Goal: Information Seeking & Learning: Learn about a topic

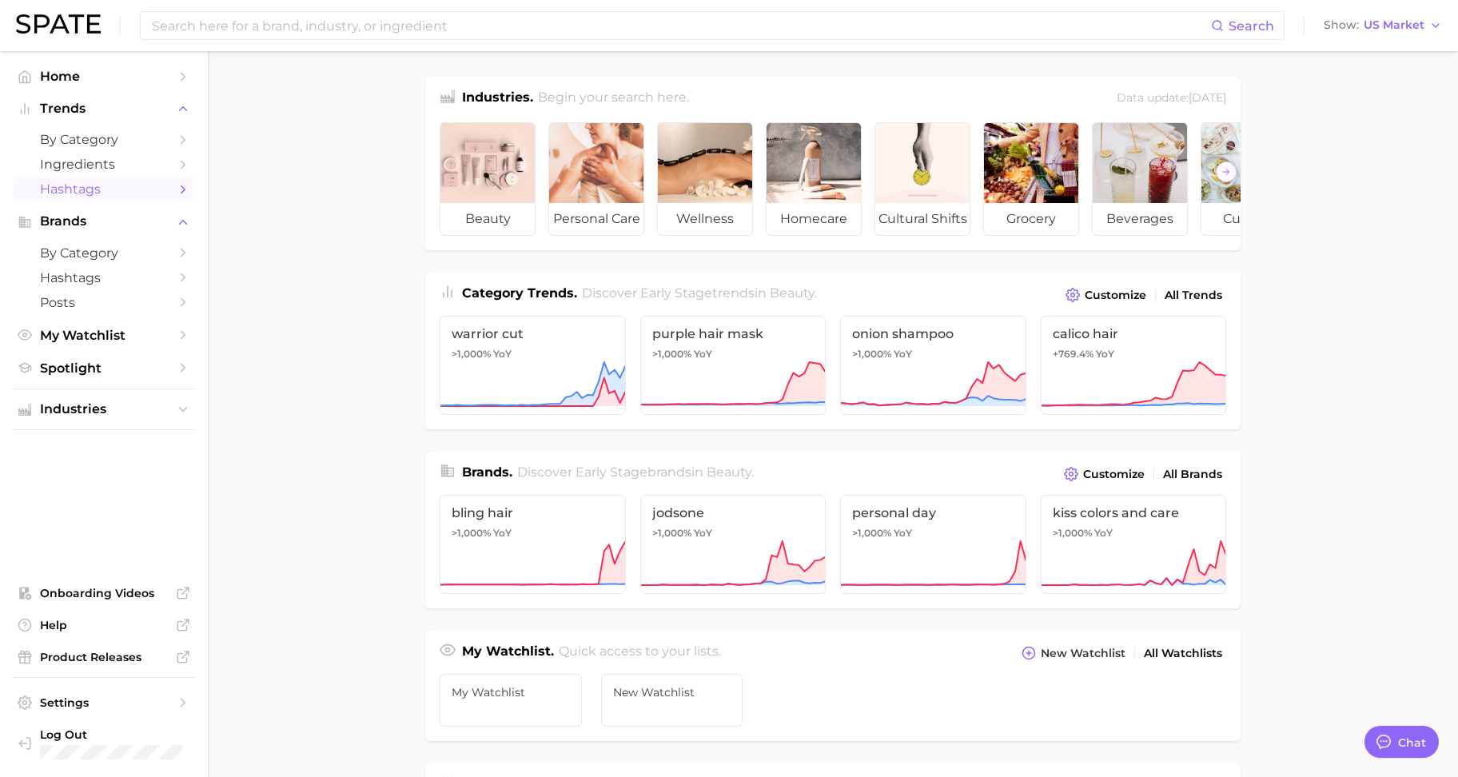
click at [102, 186] on span "Hashtags" at bounding box center [104, 188] width 128 height 15
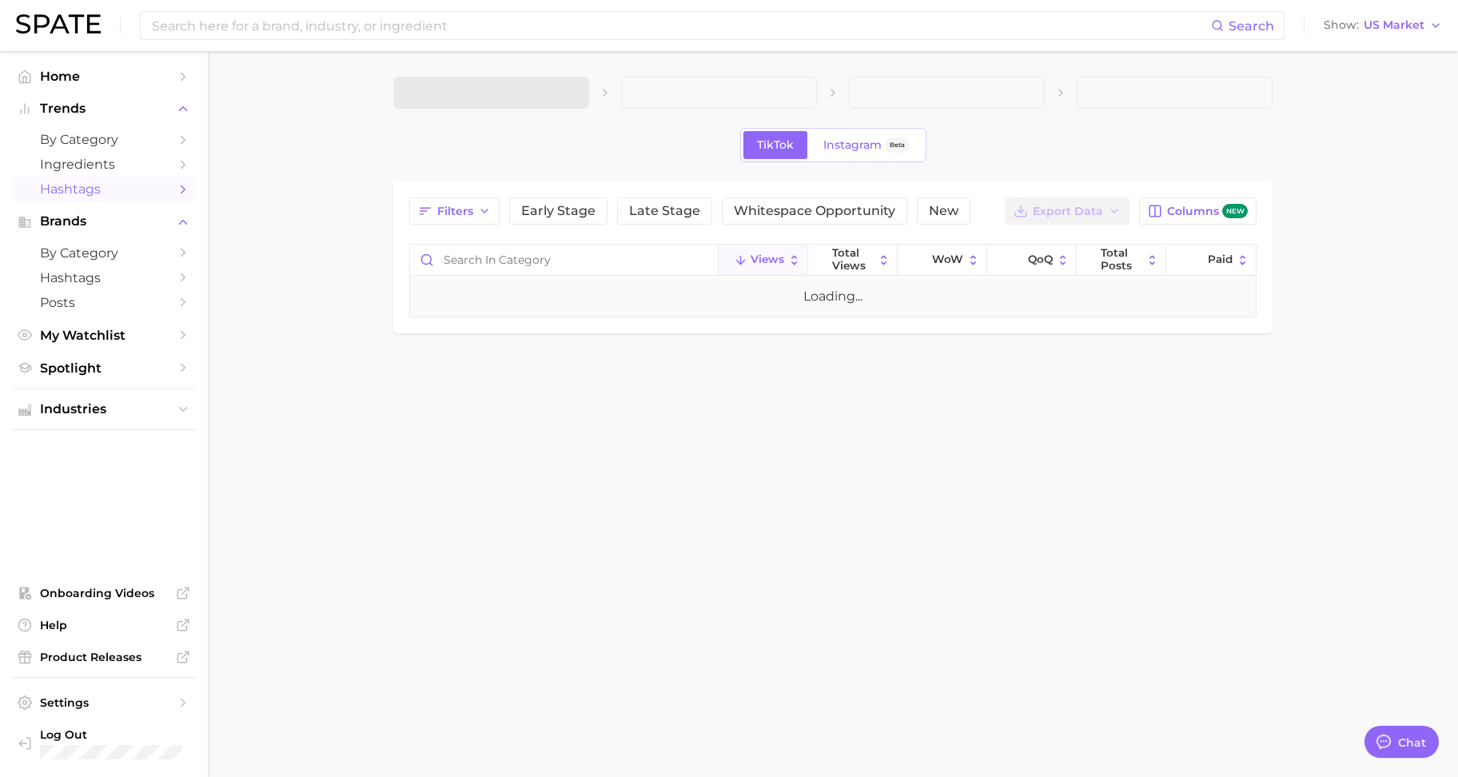
type textarea "x"
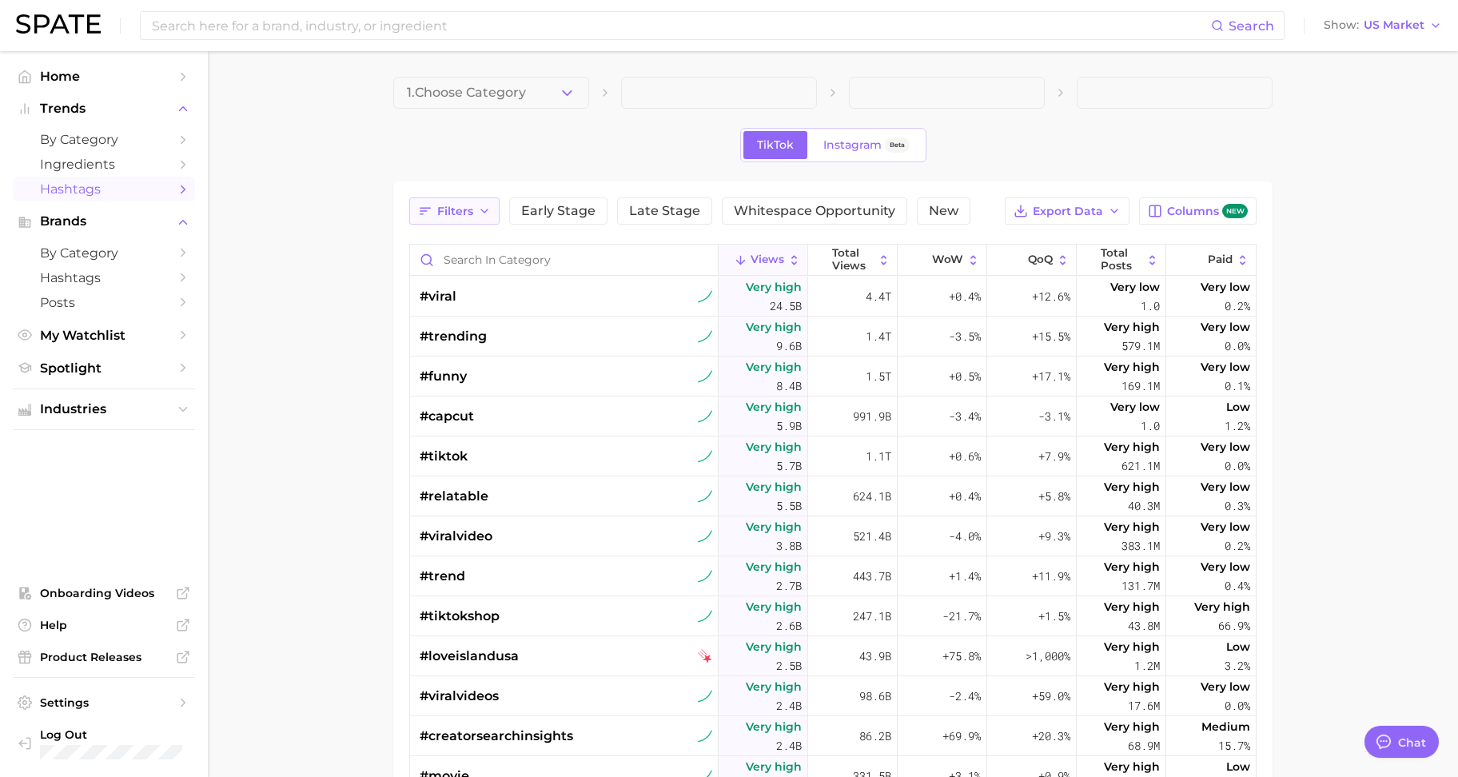
click at [449, 218] on button "Filters" at bounding box center [454, 210] width 90 height 27
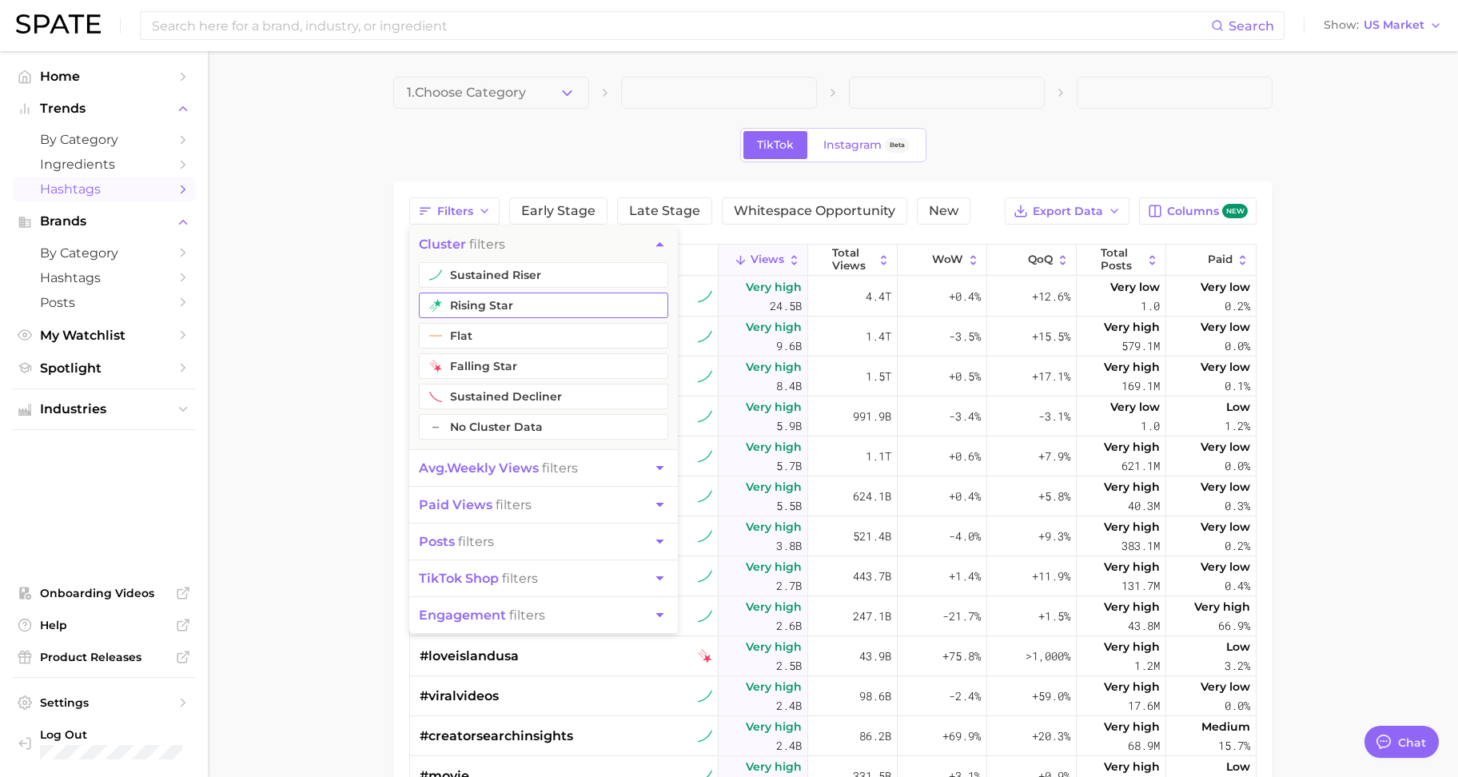
click at [490, 305] on button "rising star" at bounding box center [543, 306] width 249 height 26
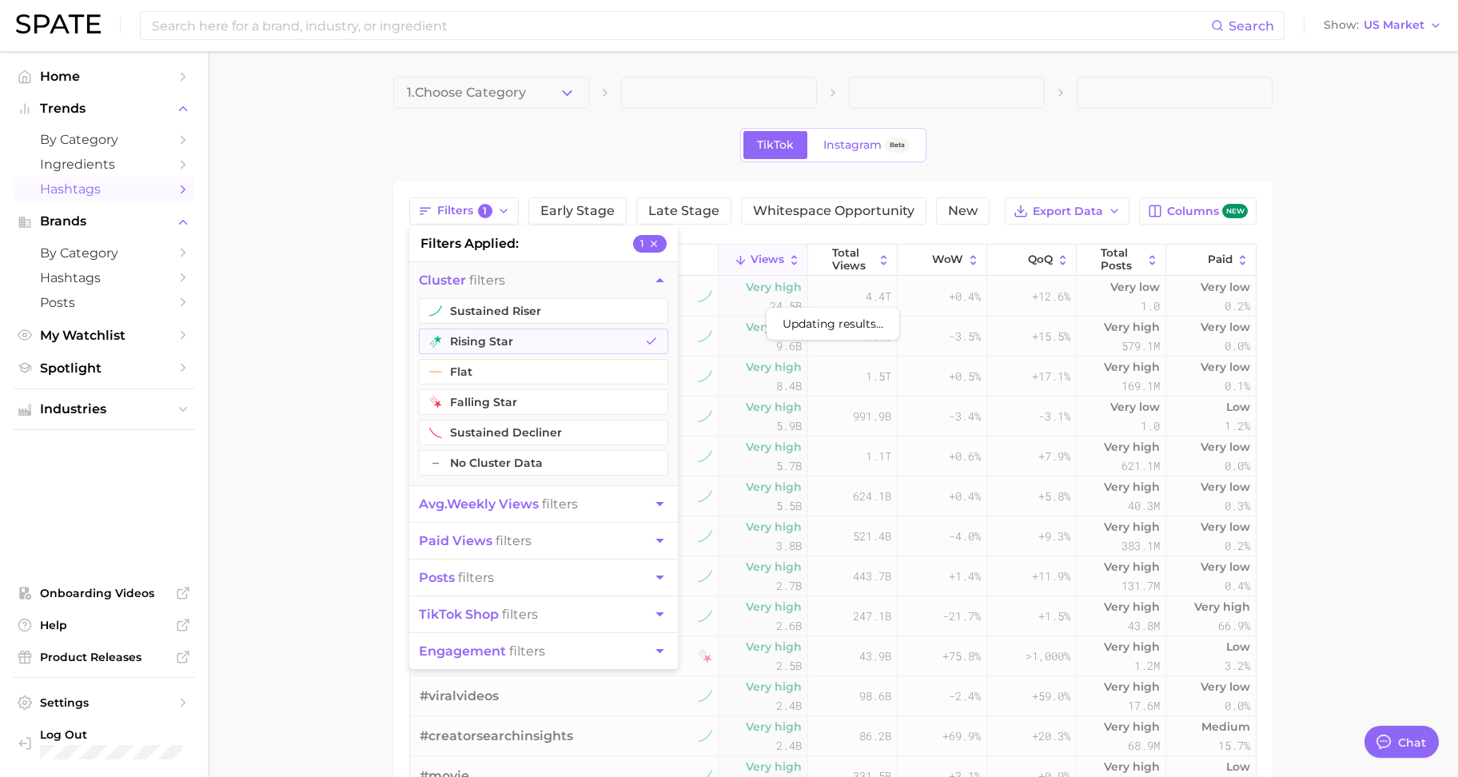
click at [341, 272] on main "1. Choose Category TikTok Instagram Beta Filters 1 filters applied 1 cluster fi…" at bounding box center [833, 584] width 1250 height 1066
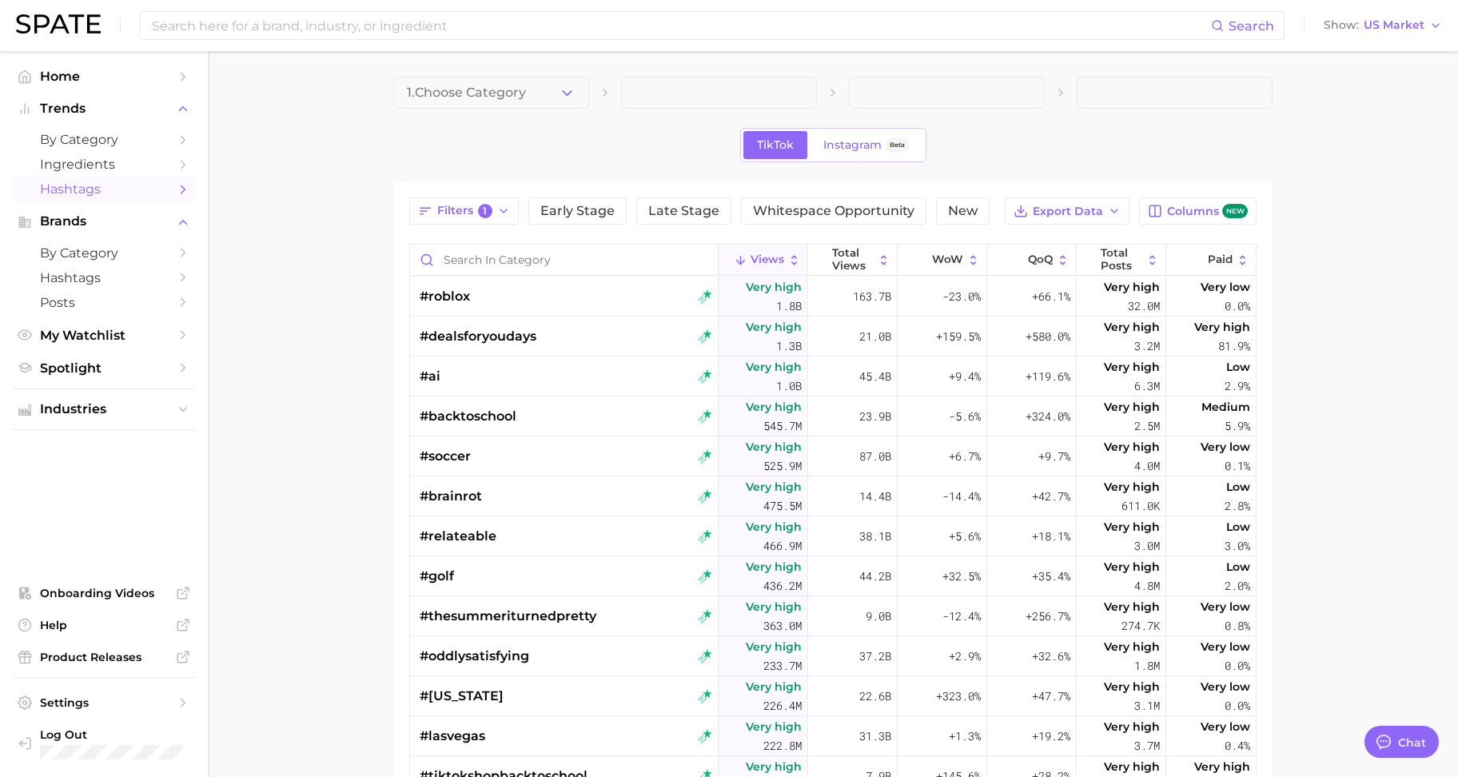
click at [520, 113] on div "1. Choose Category TikTok Instagram Beta Filters 1 Early Stage Late Stage White…" at bounding box center [832, 557] width 879 height 960
click at [520, 96] on span "1. Choose Category" at bounding box center [466, 93] width 119 height 14
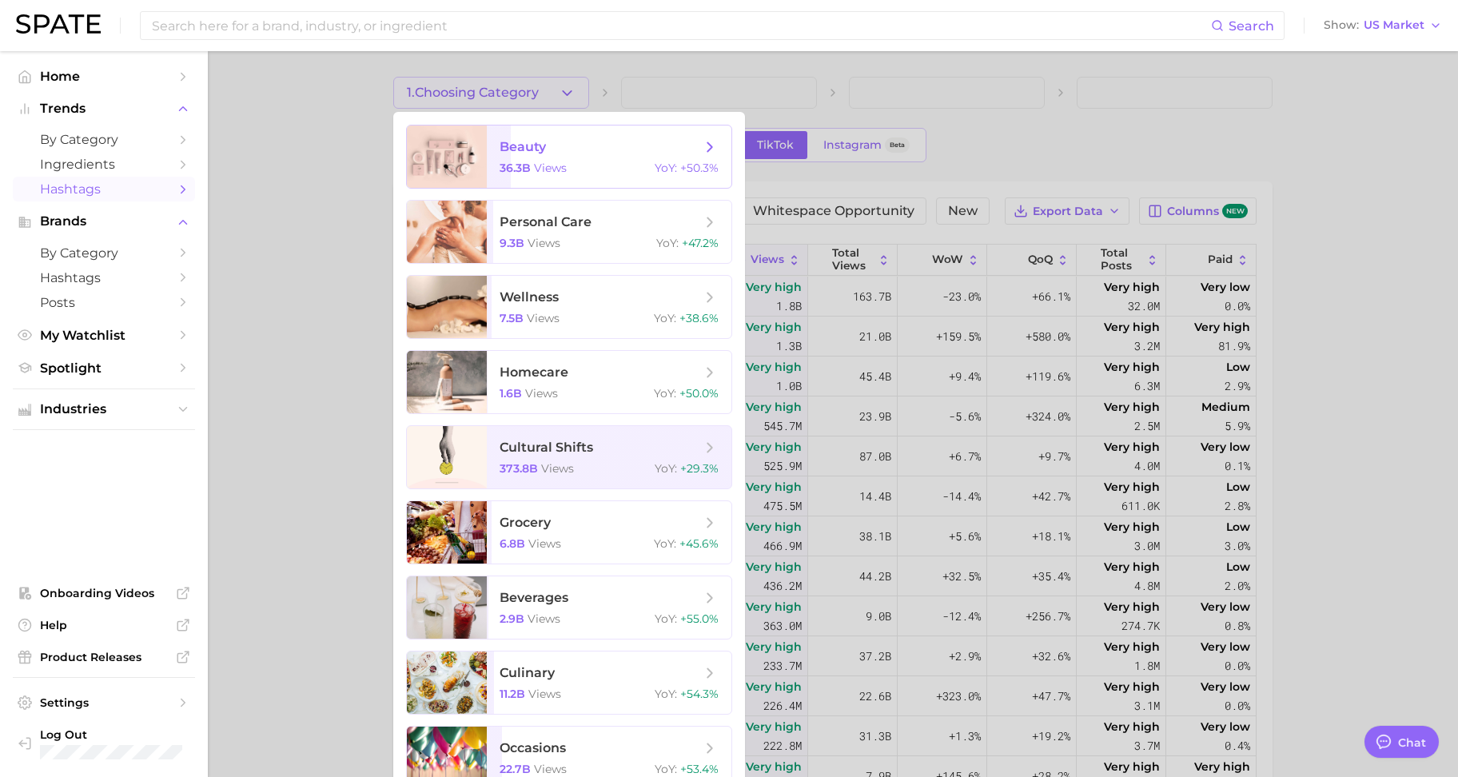
click at [550, 163] on span "views" at bounding box center [550, 168] width 33 height 14
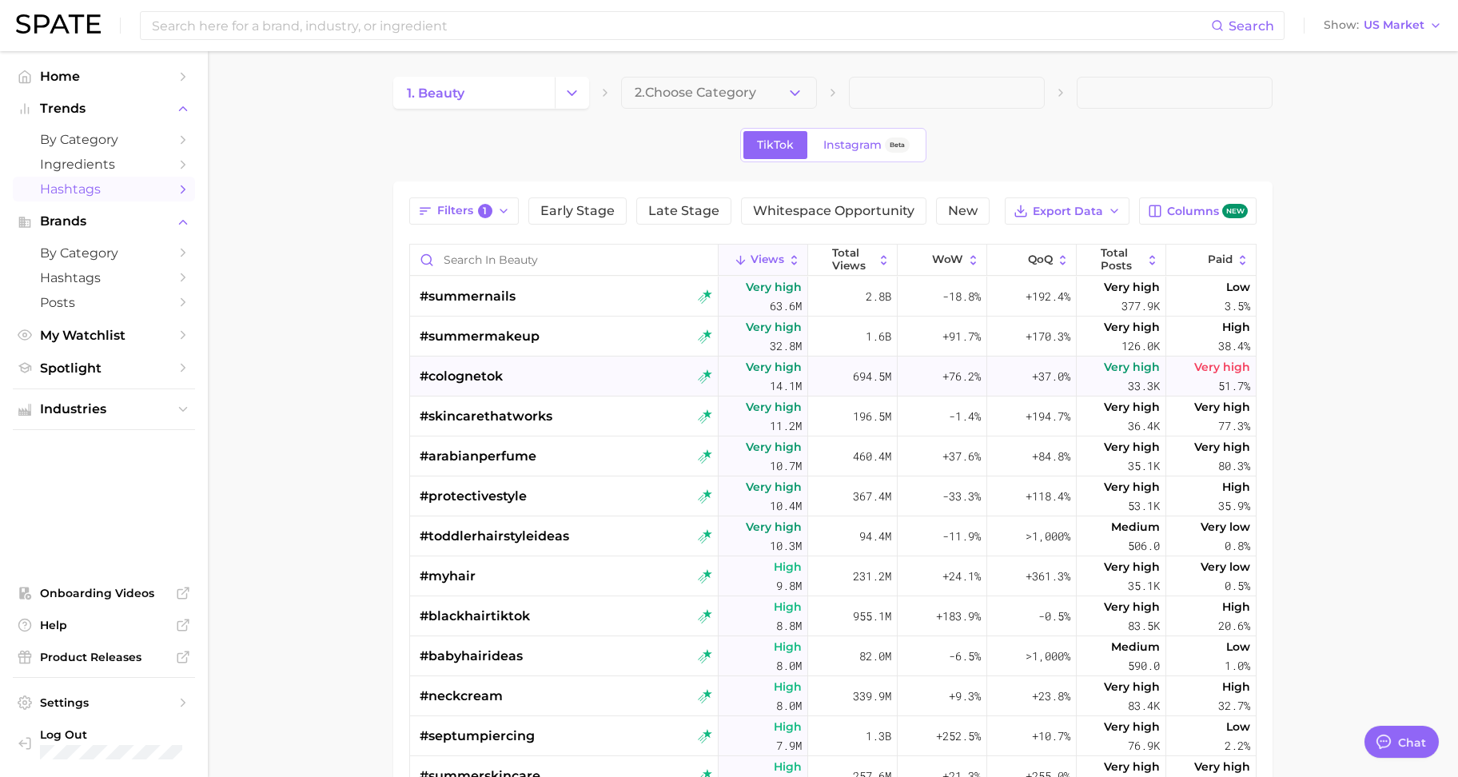
click at [457, 378] on span "#colognetok" at bounding box center [461, 376] width 83 height 19
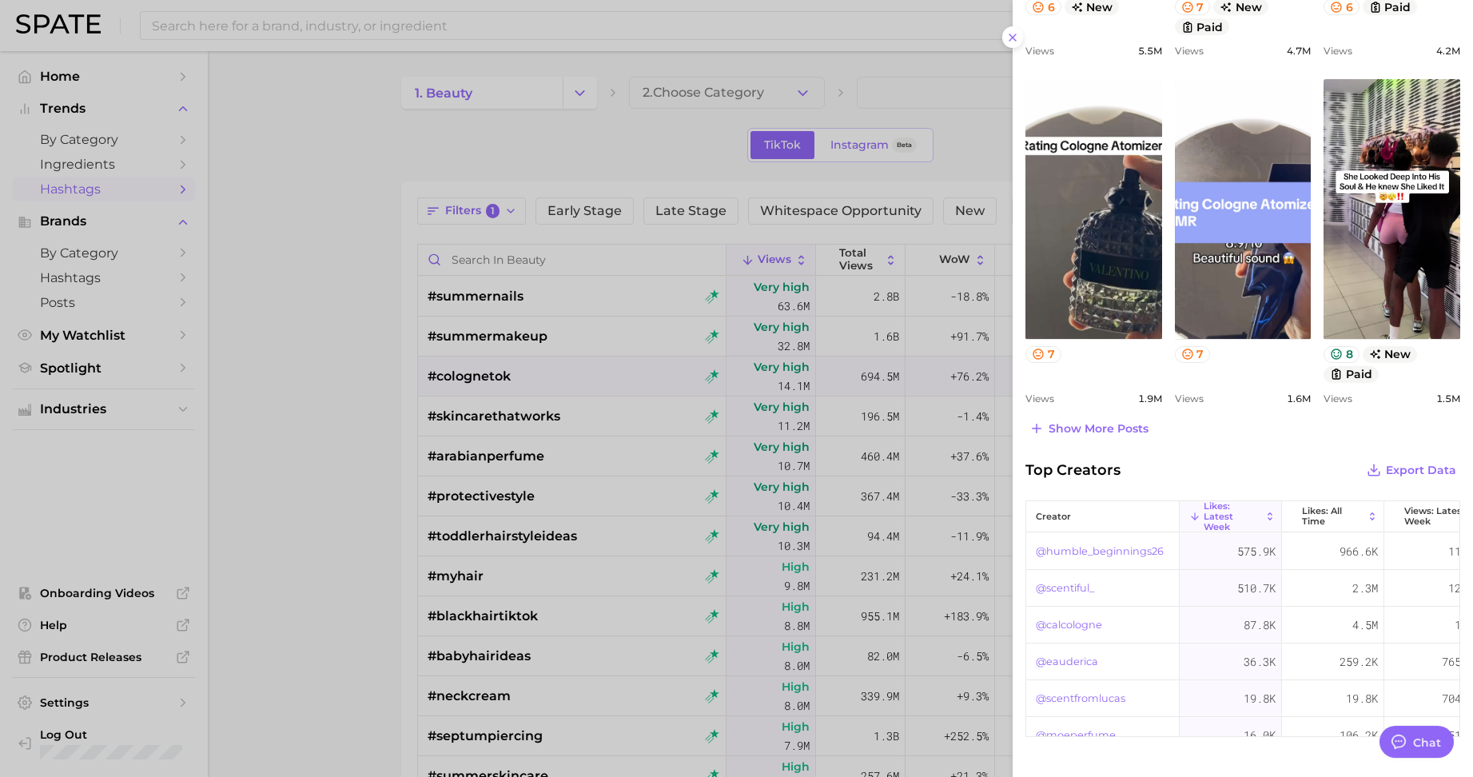
scroll to position [749, 0]
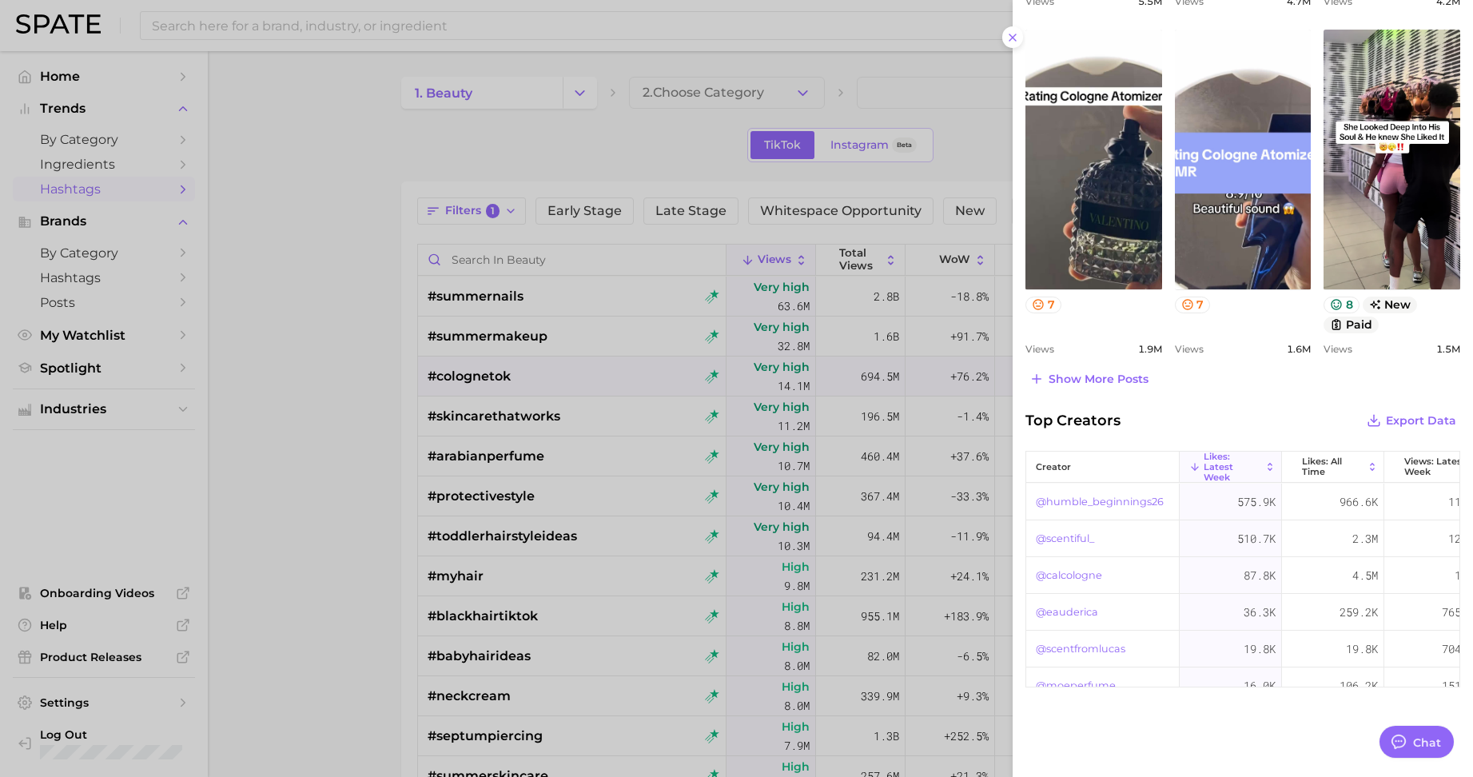
click at [321, 423] on div at bounding box center [736, 388] width 1473 height 777
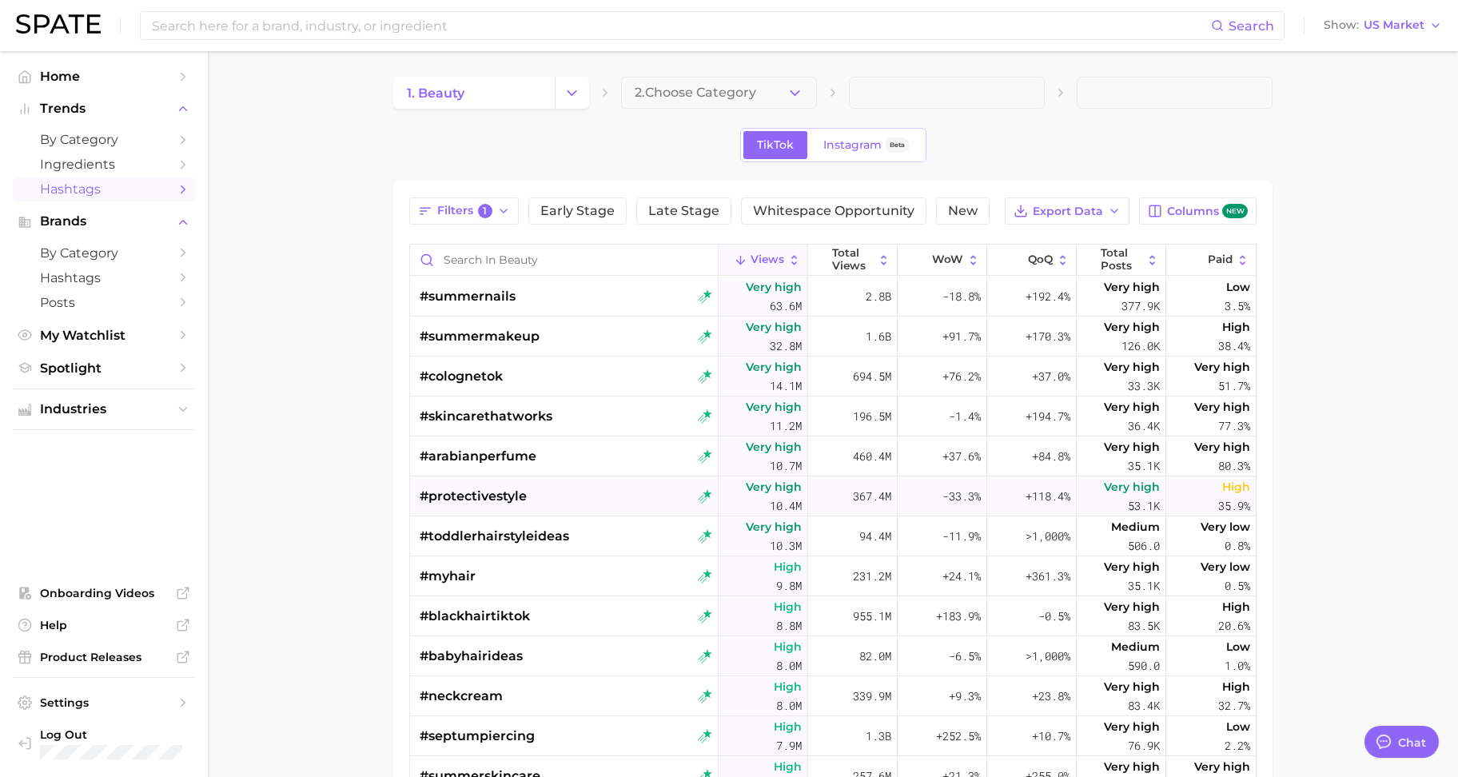
click at [460, 489] on span "#protectivestyle" at bounding box center [473, 496] width 107 height 19
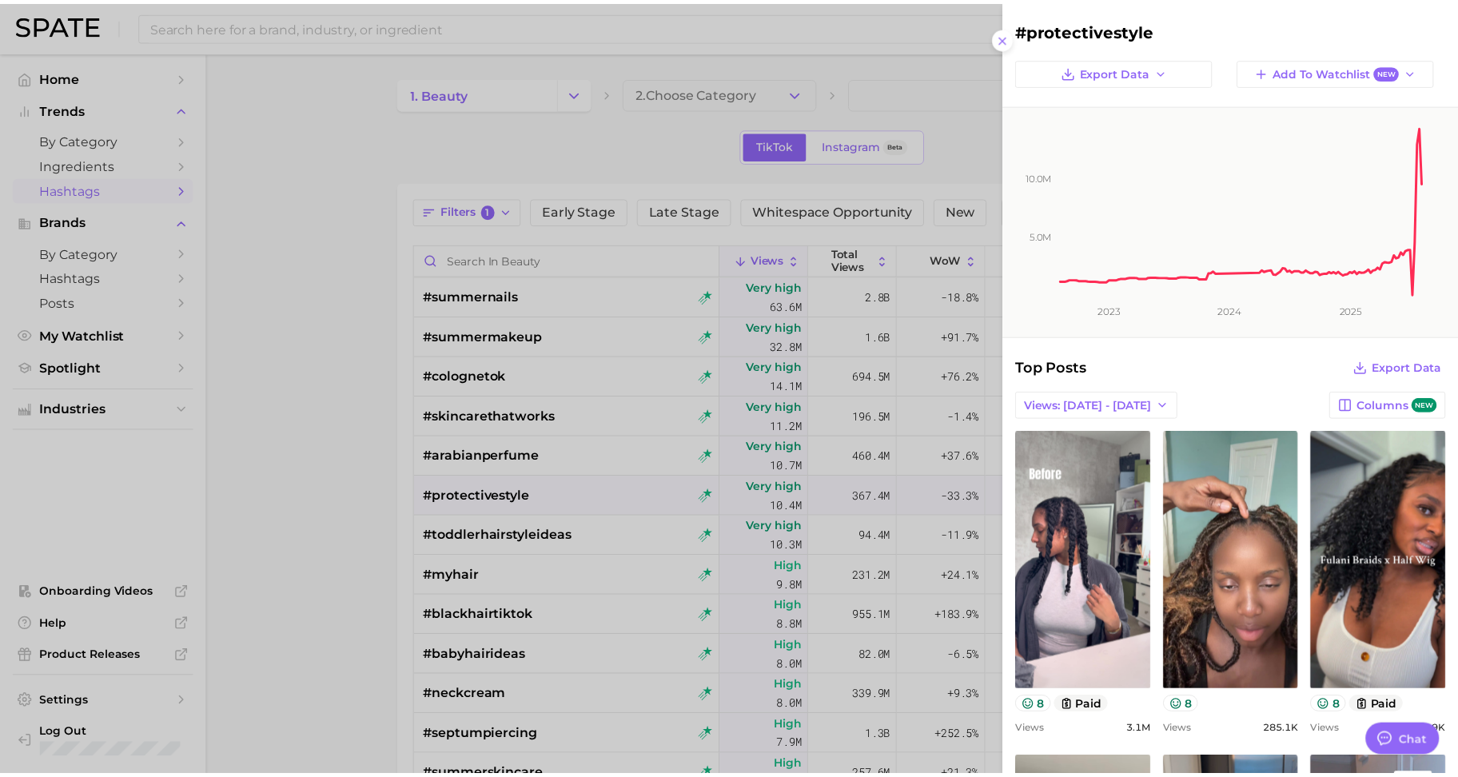
scroll to position [0, 0]
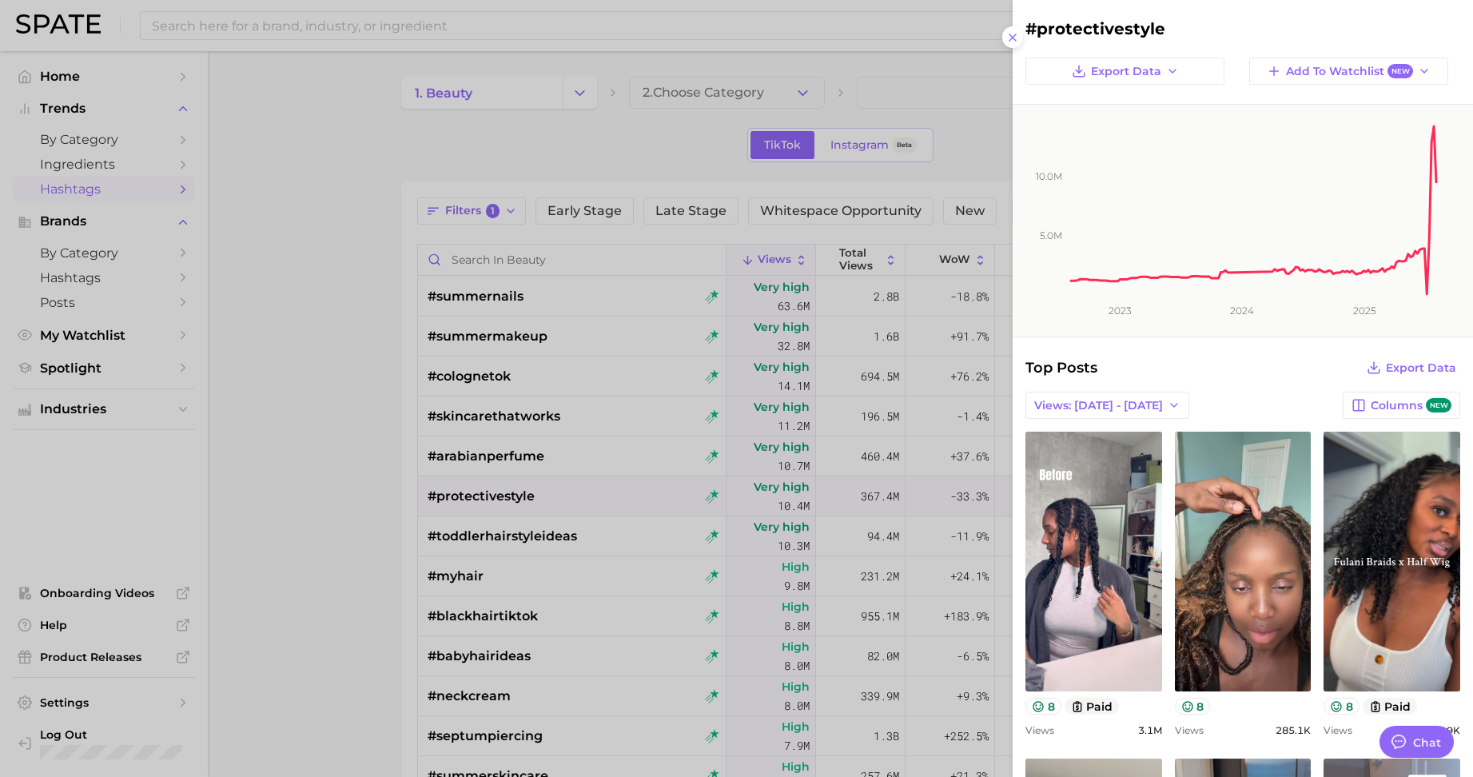
click at [396, 496] on div at bounding box center [736, 388] width 1473 height 777
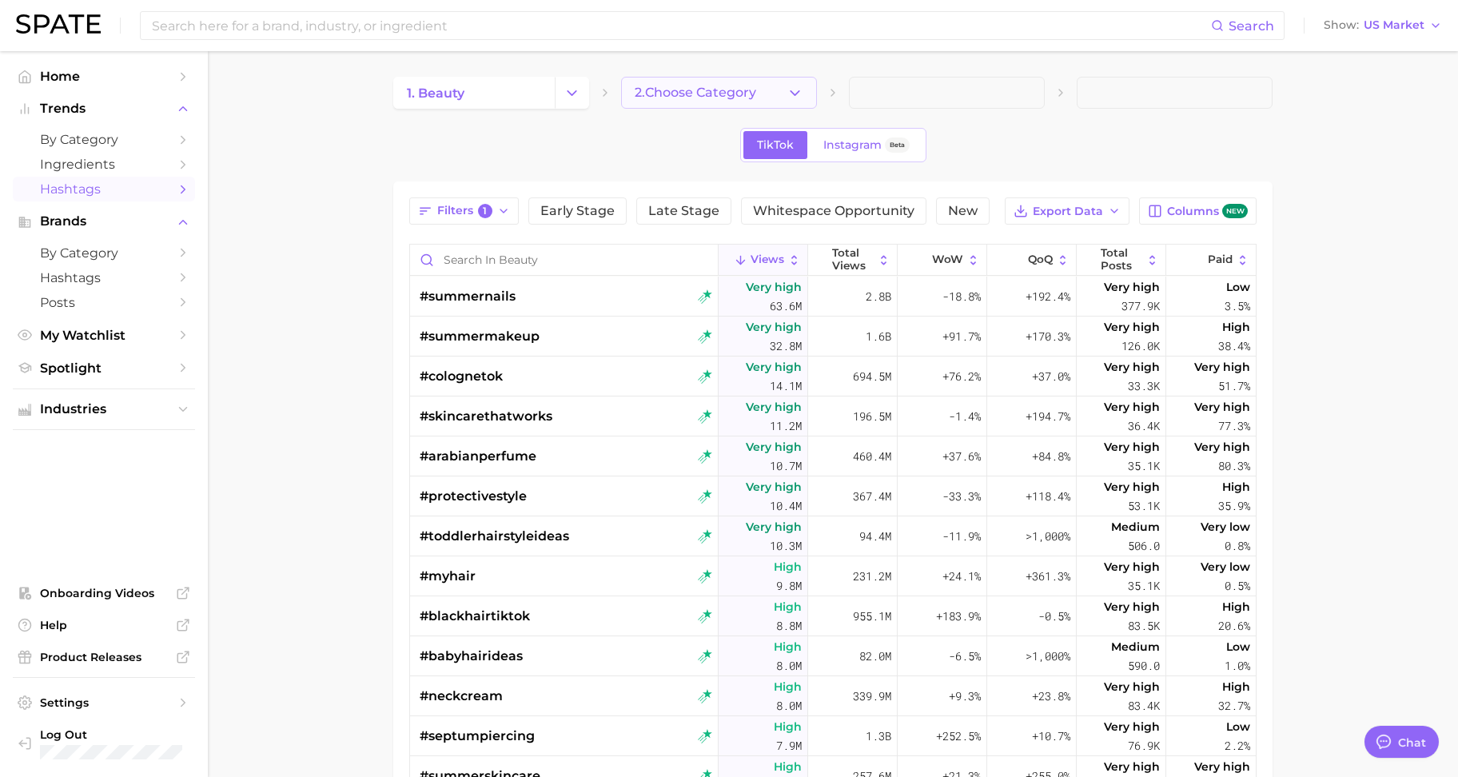
click at [684, 100] on button "2. Choose Category" at bounding box center [719, 93] width 196 height 32
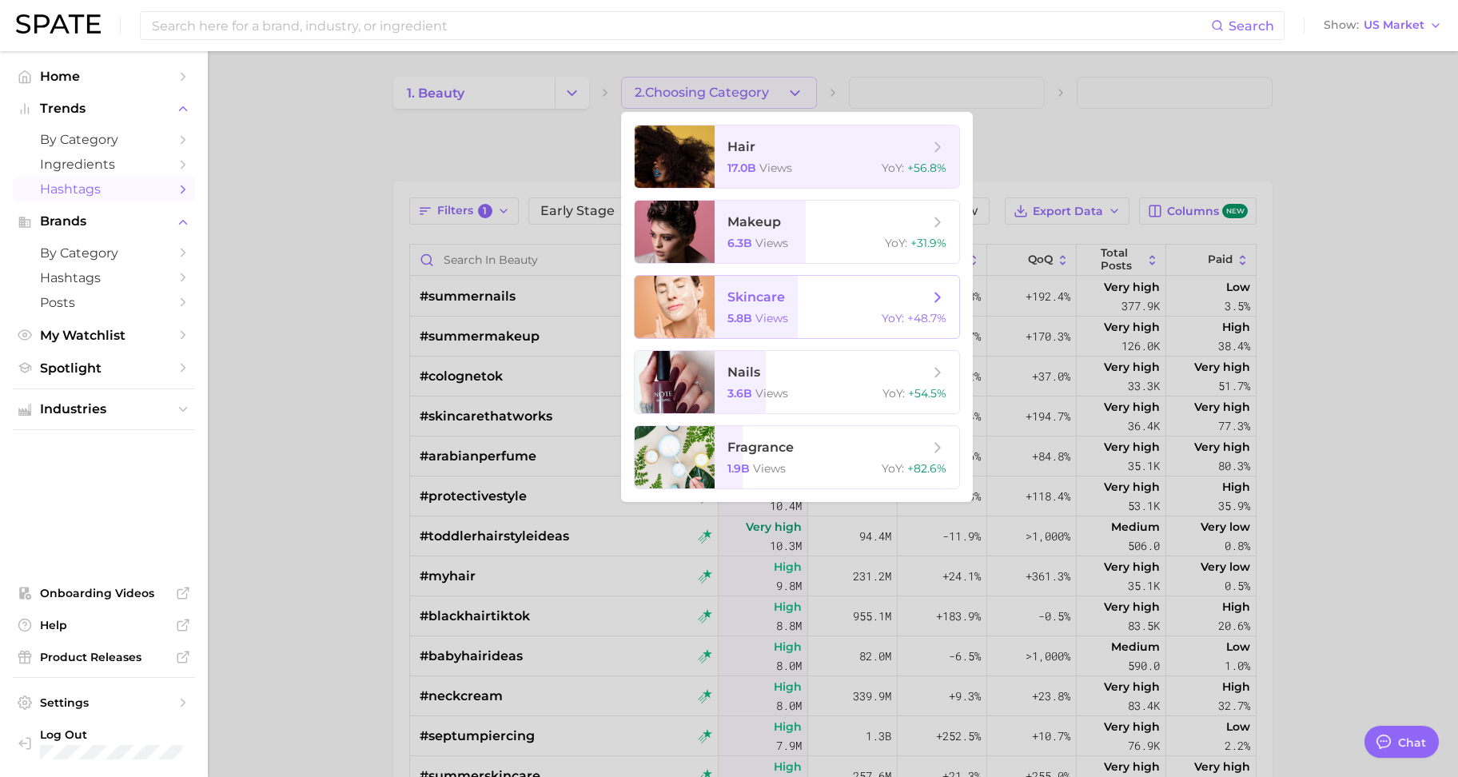
click at [784, 300] on span "skincare" at bounding box center [757, 296] width 58 height 15
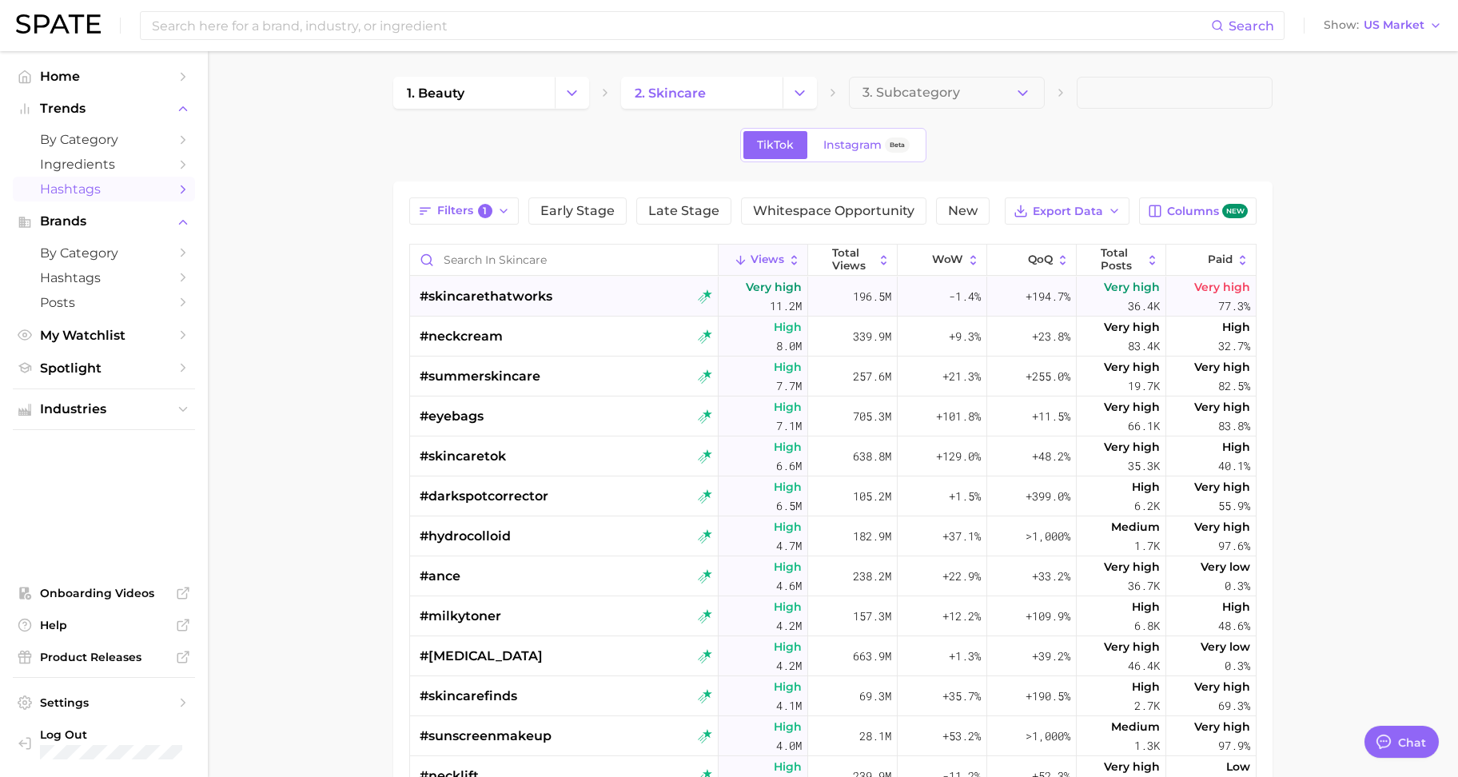
click at [507, 292] on span "#skincarethatworks" at bounding box center [486, 296] width 133 height 19
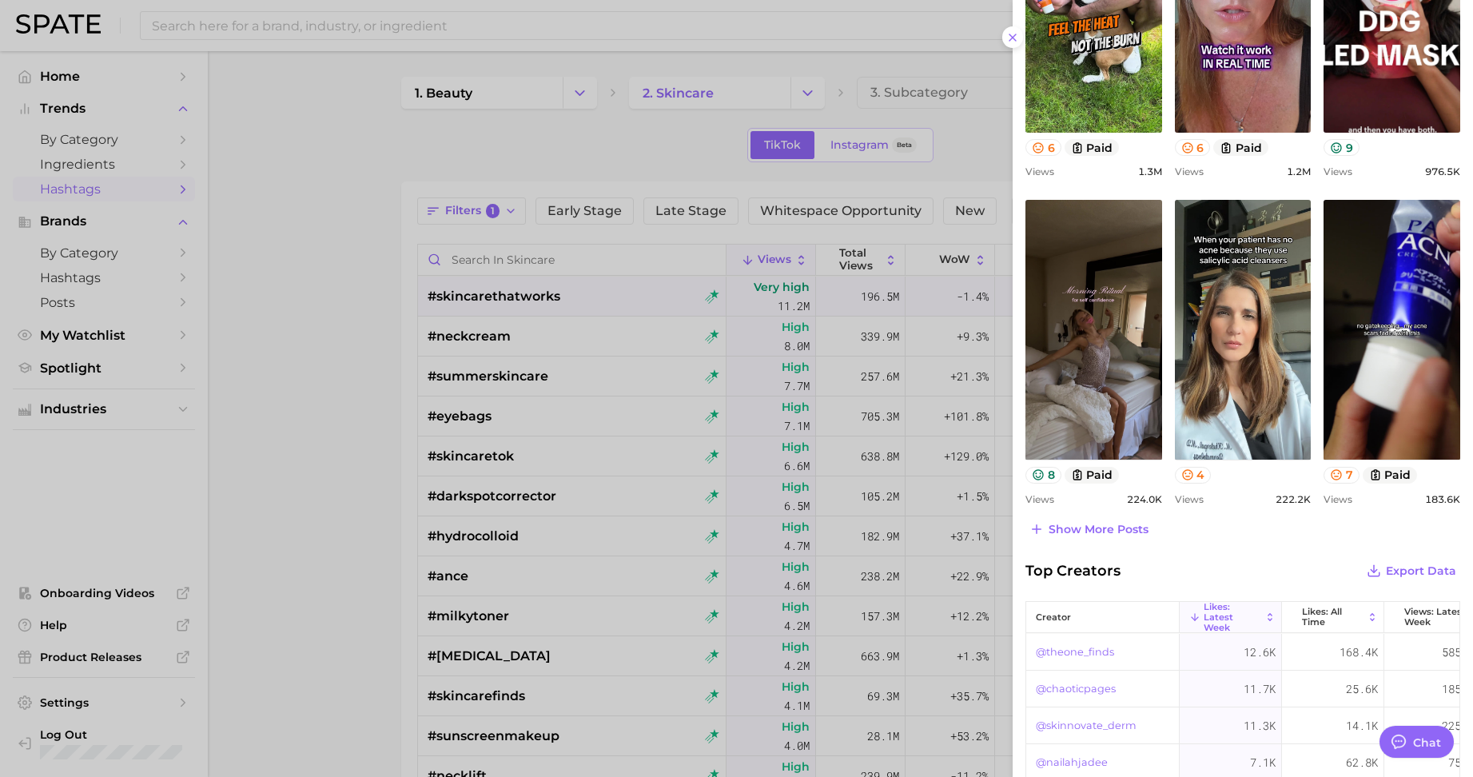
scroll to position [600, 0]
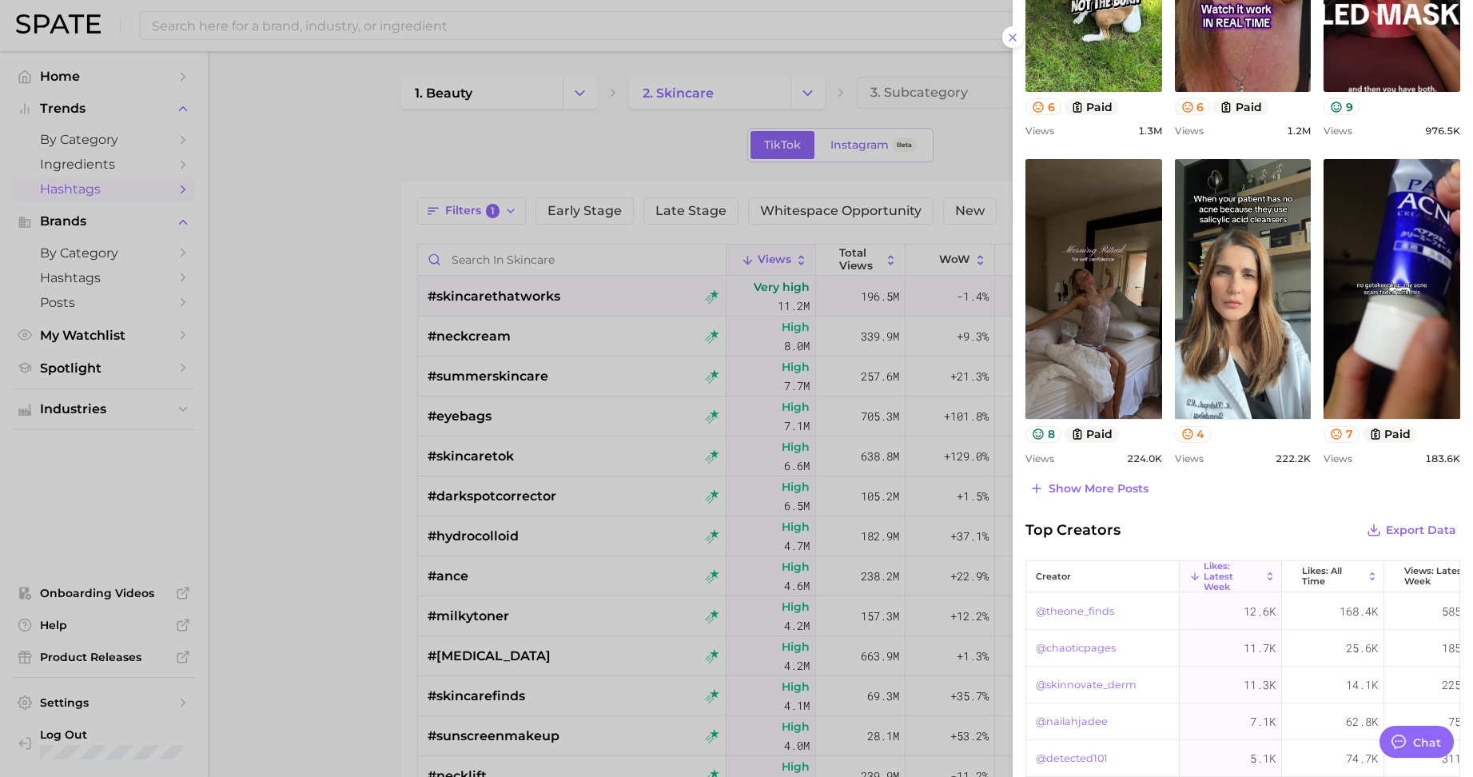
click at [315, 374] on div at bounding box center [736, 388] width 1473 height 777
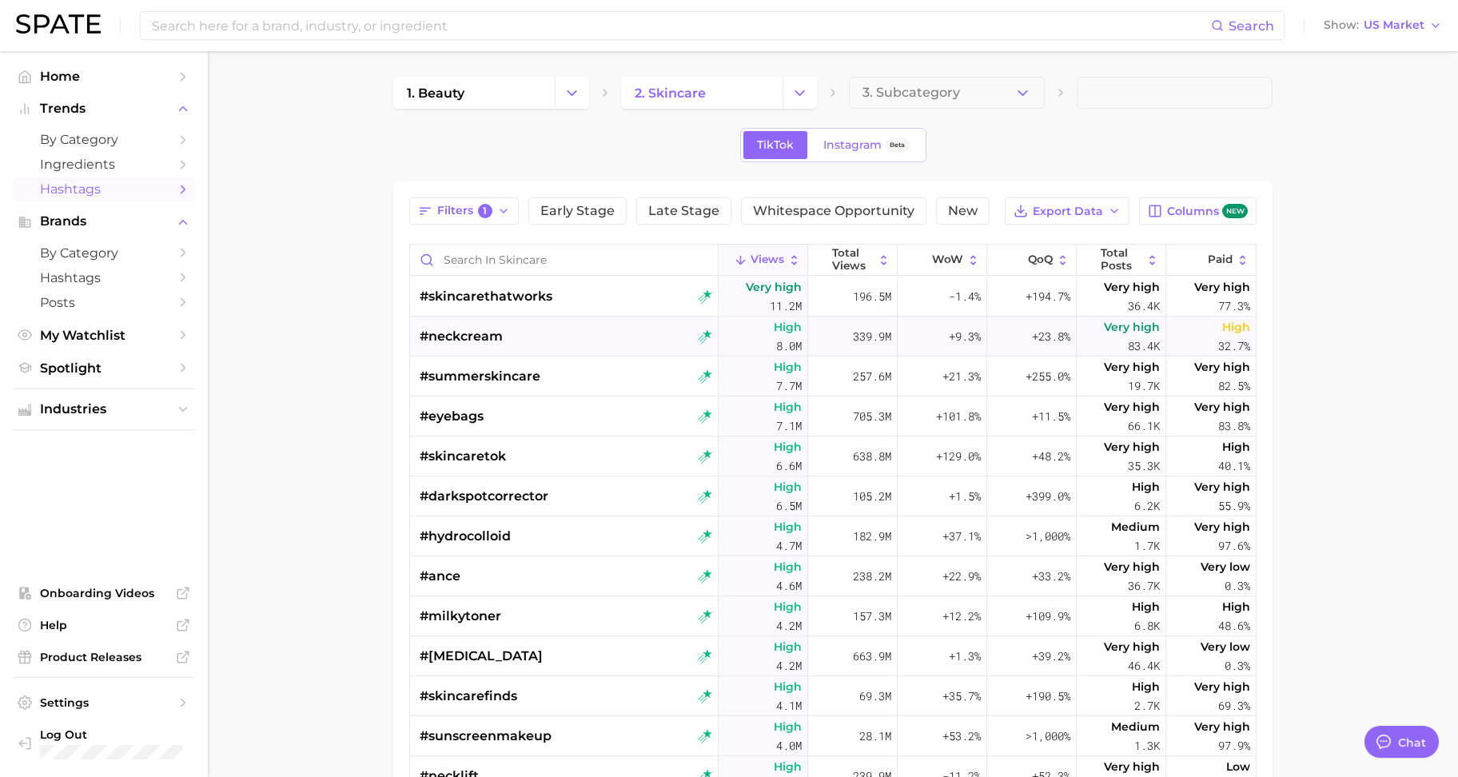
click at [481, 325] on div "#neckcream" at bounding box center [461, 337] width 83 height 40
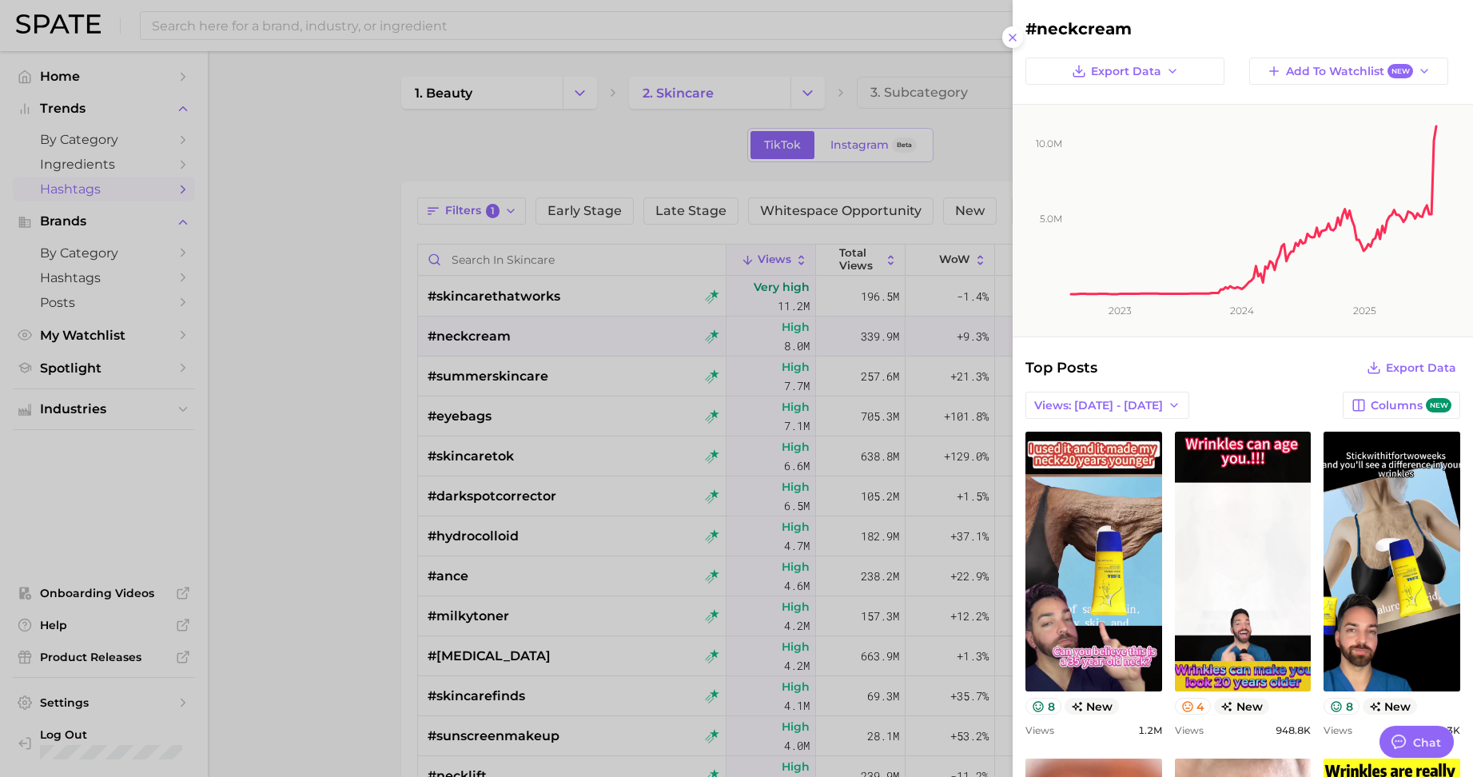
scroll to position [0, 0]
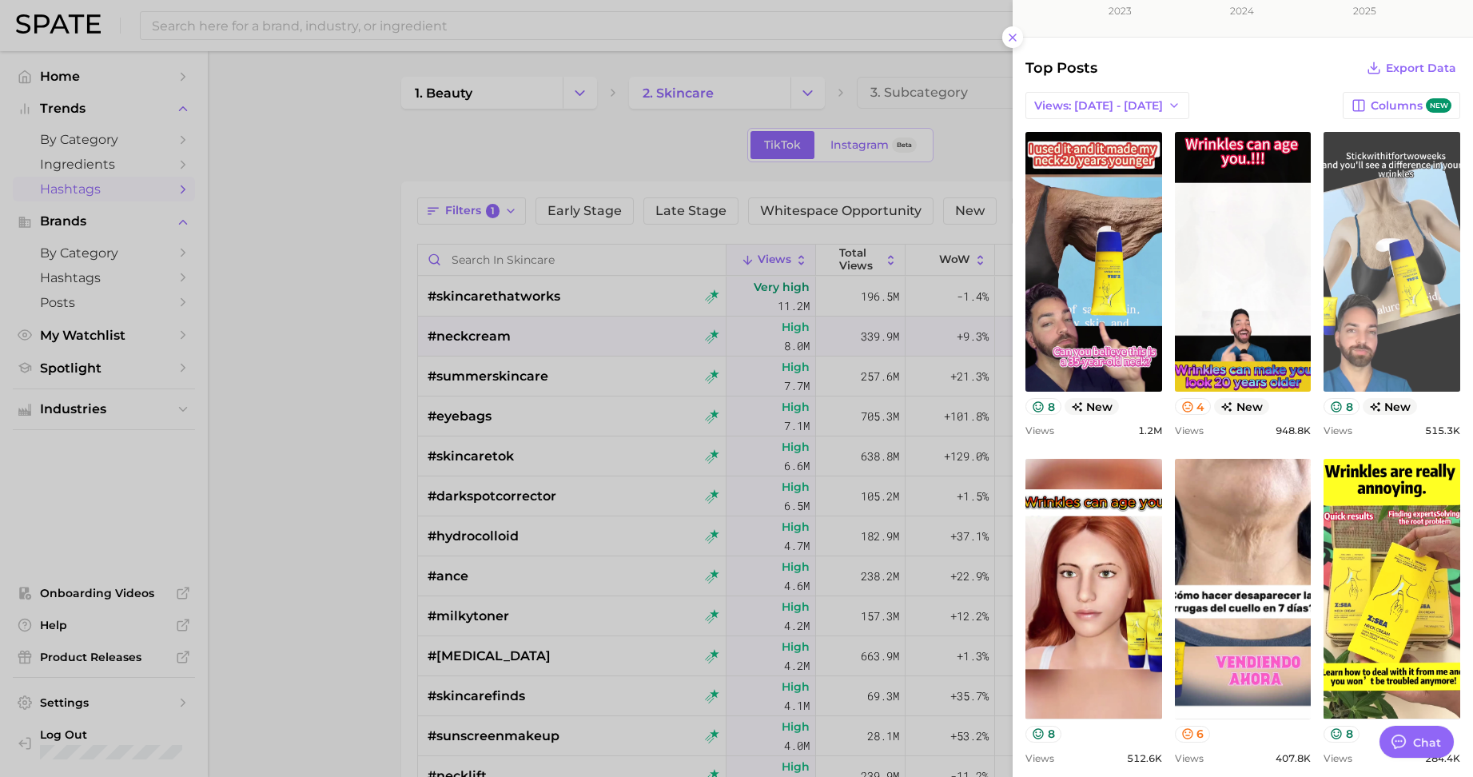
click at [1402, 373] on link "view post on TikTok" at bounding box center [1392, 262] width 137 height 260
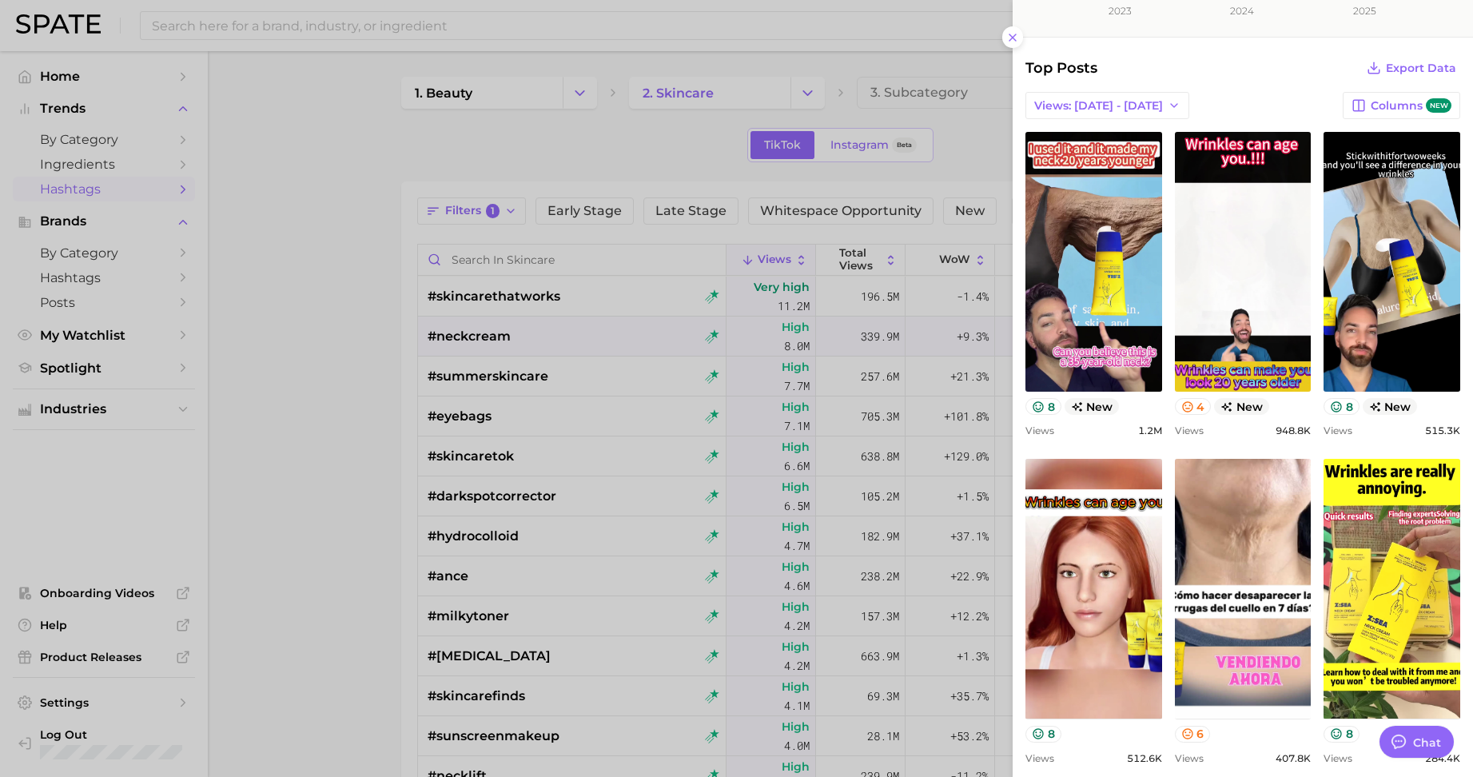
click at [350, 617] on div at bounding box center [736, 388] width 1473 height 777
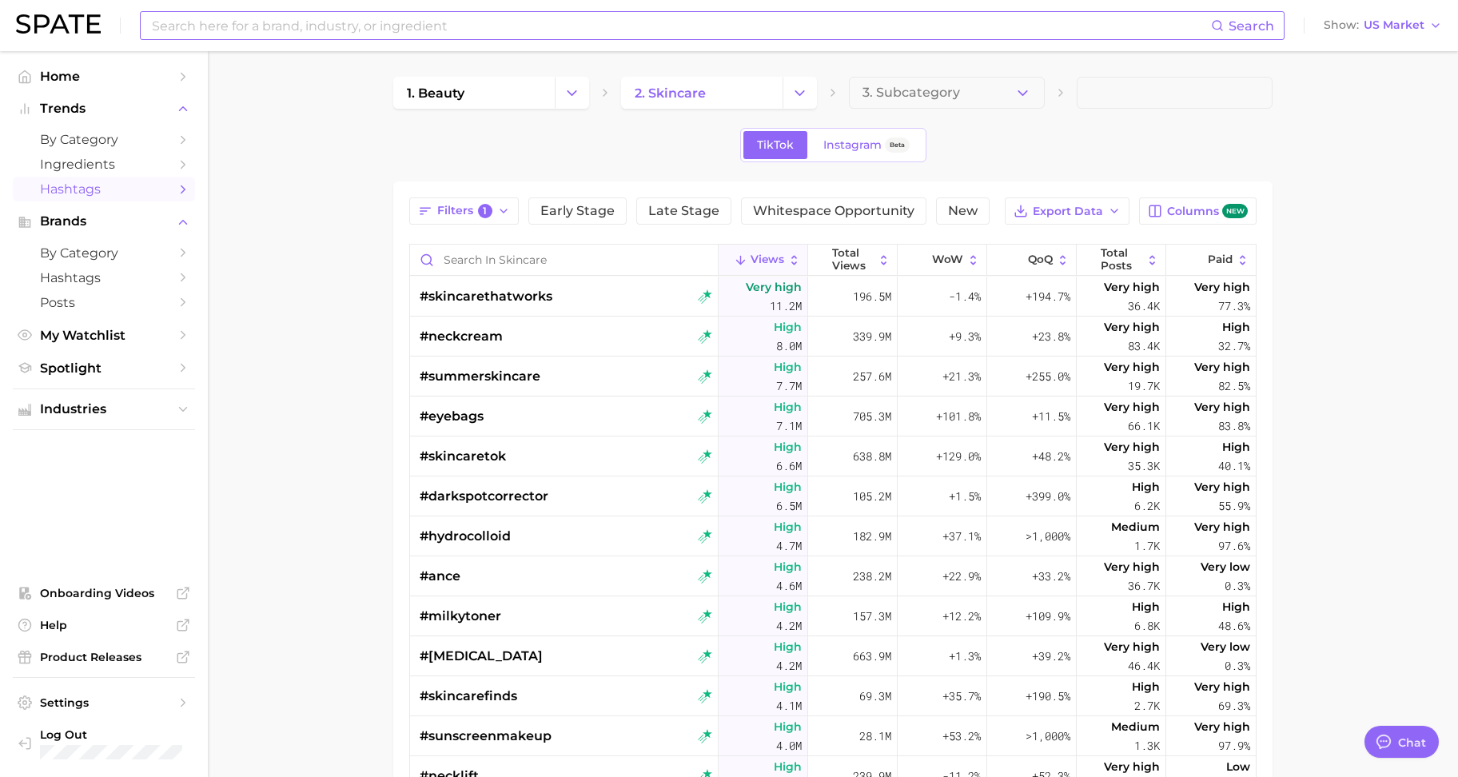
click at [237, 16] on input at bounding box center [680, 25] width 1061 height 27
click at [265, 33] on input "[MEDICAL_DATA]" at bounding box center [680, 25] width 1061 height 27
type input "a"
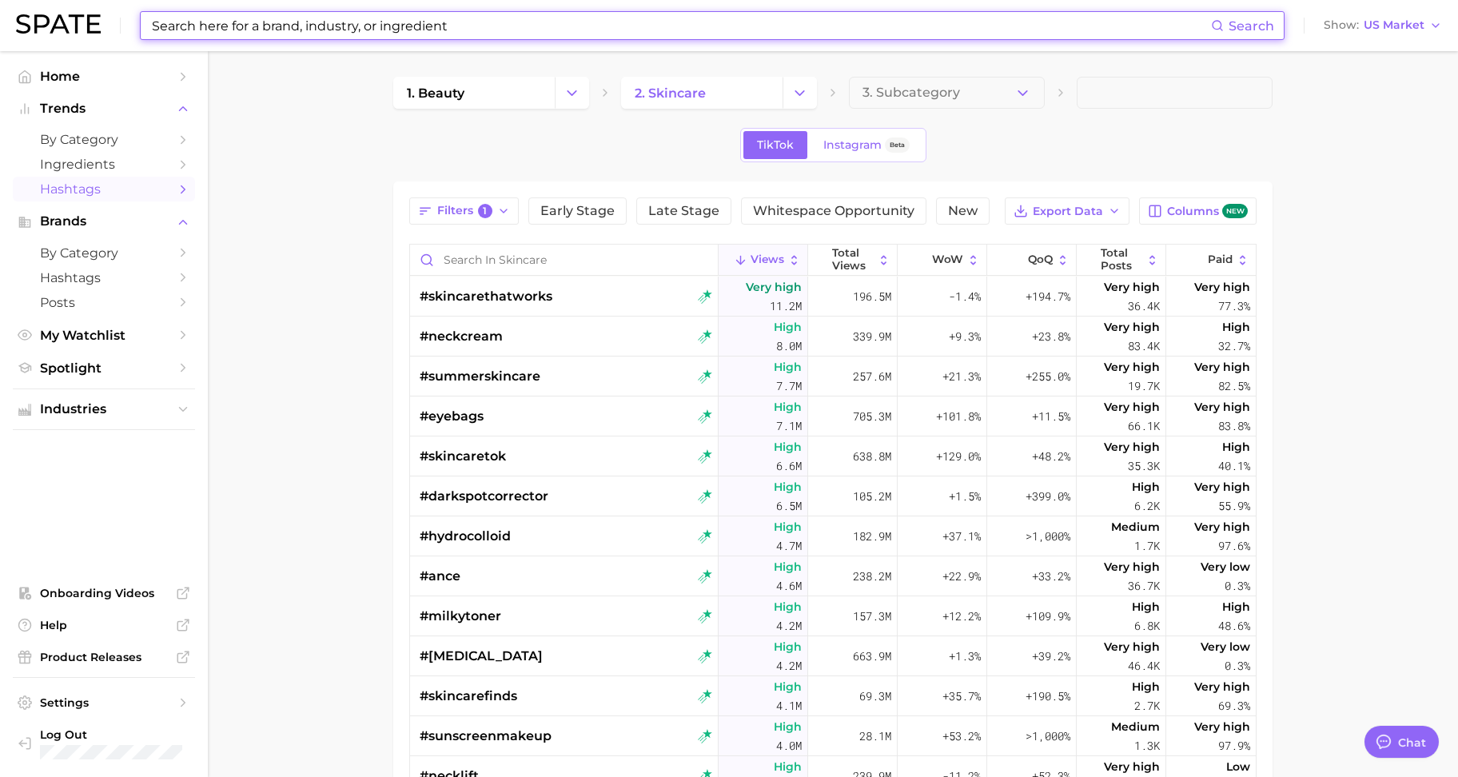
click at [79, 25] on img at bounding box center [58, 23] width 85 height 19
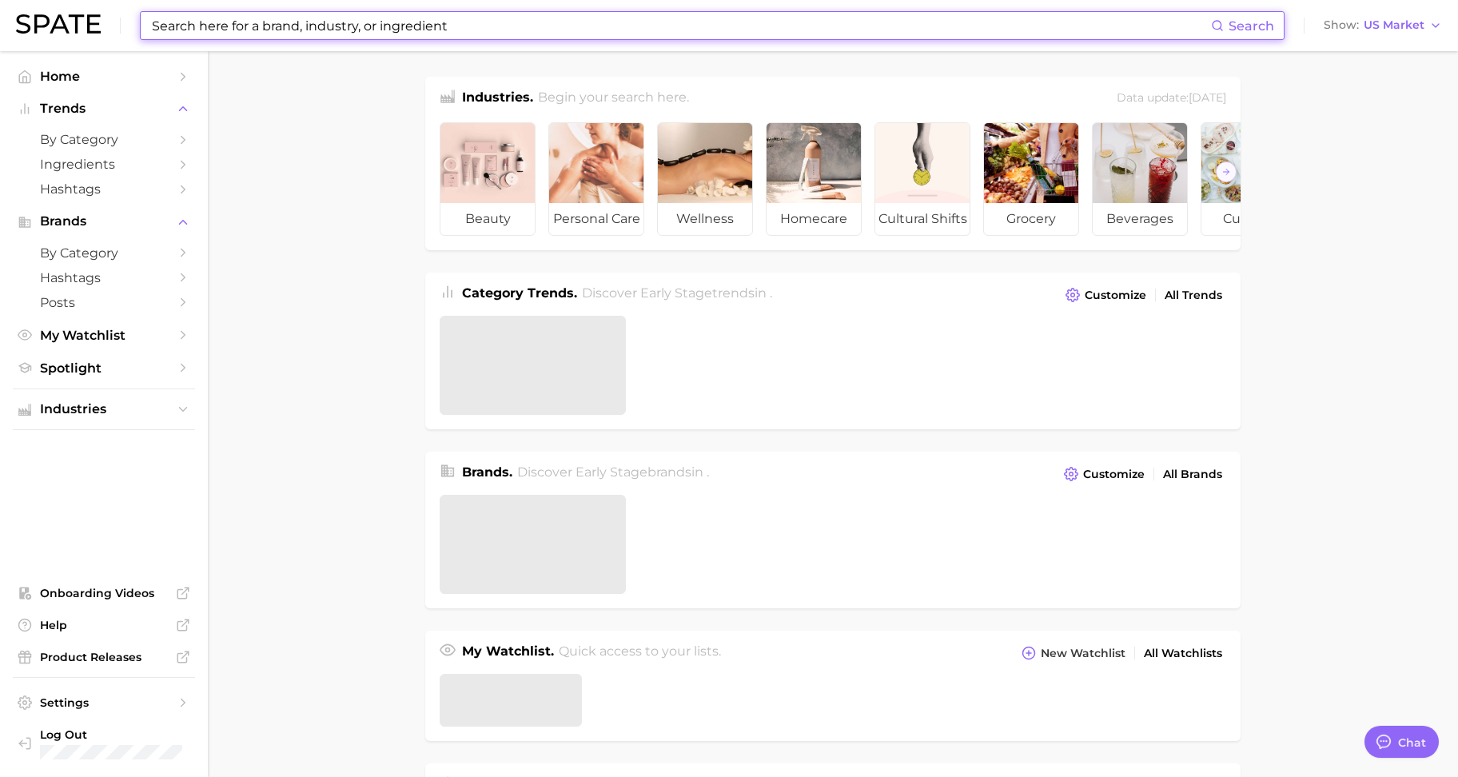
click at [279, 21] on input at bounding box center [680, 25] width 1061 height 27
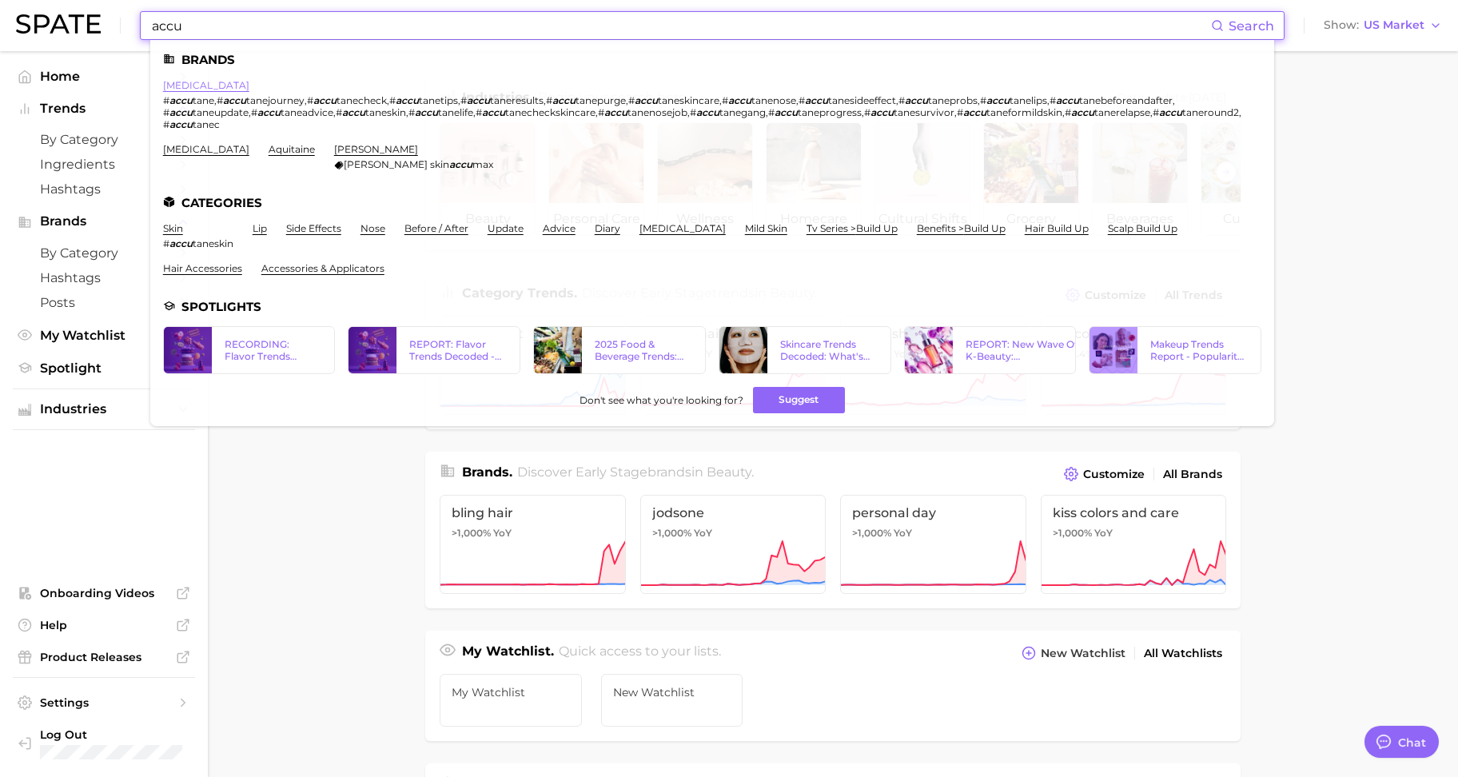
type input "accu"
click at [178, 88] on link "[MEDICAL_DATA]" at bounding box center [206, 85] width 86 height 12
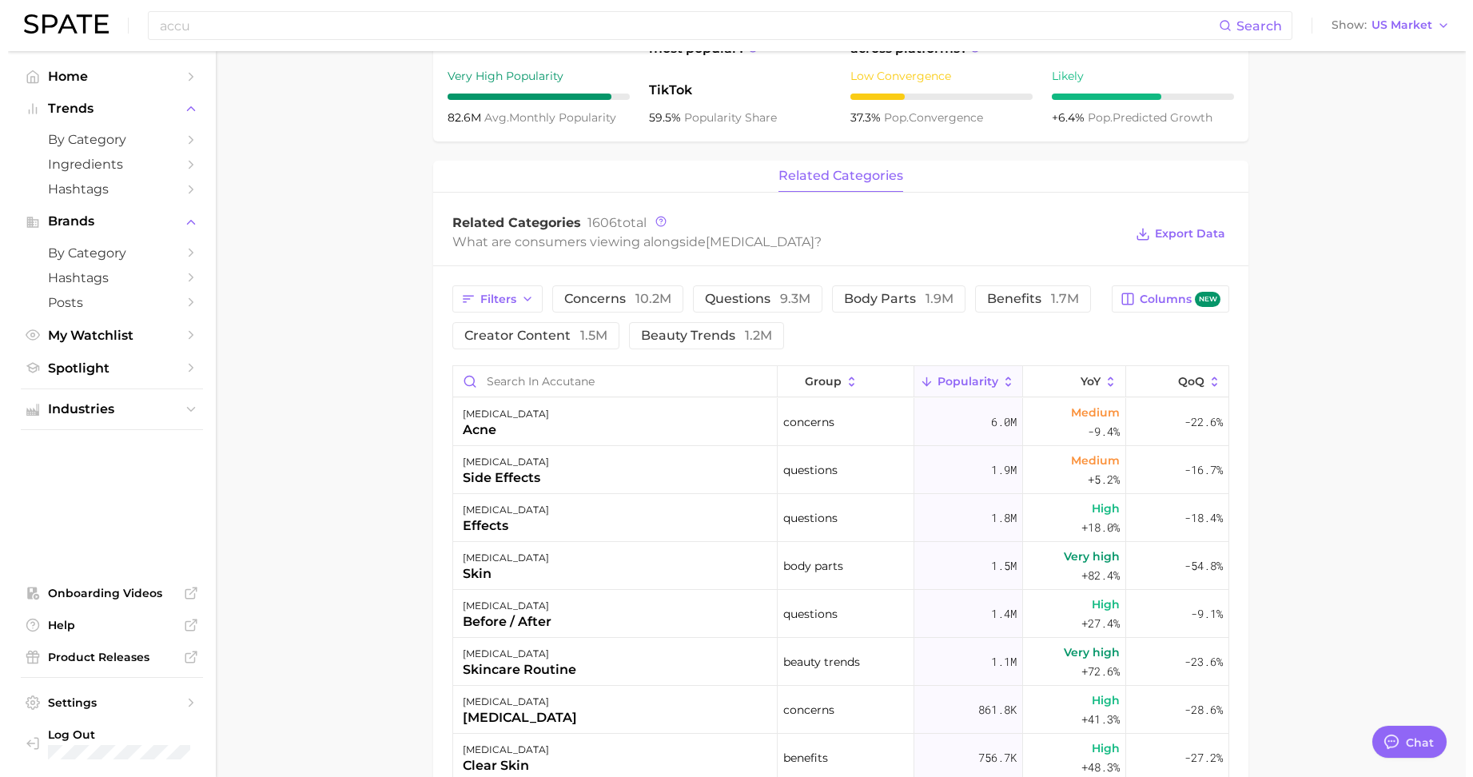
scroll to position [700, 0]
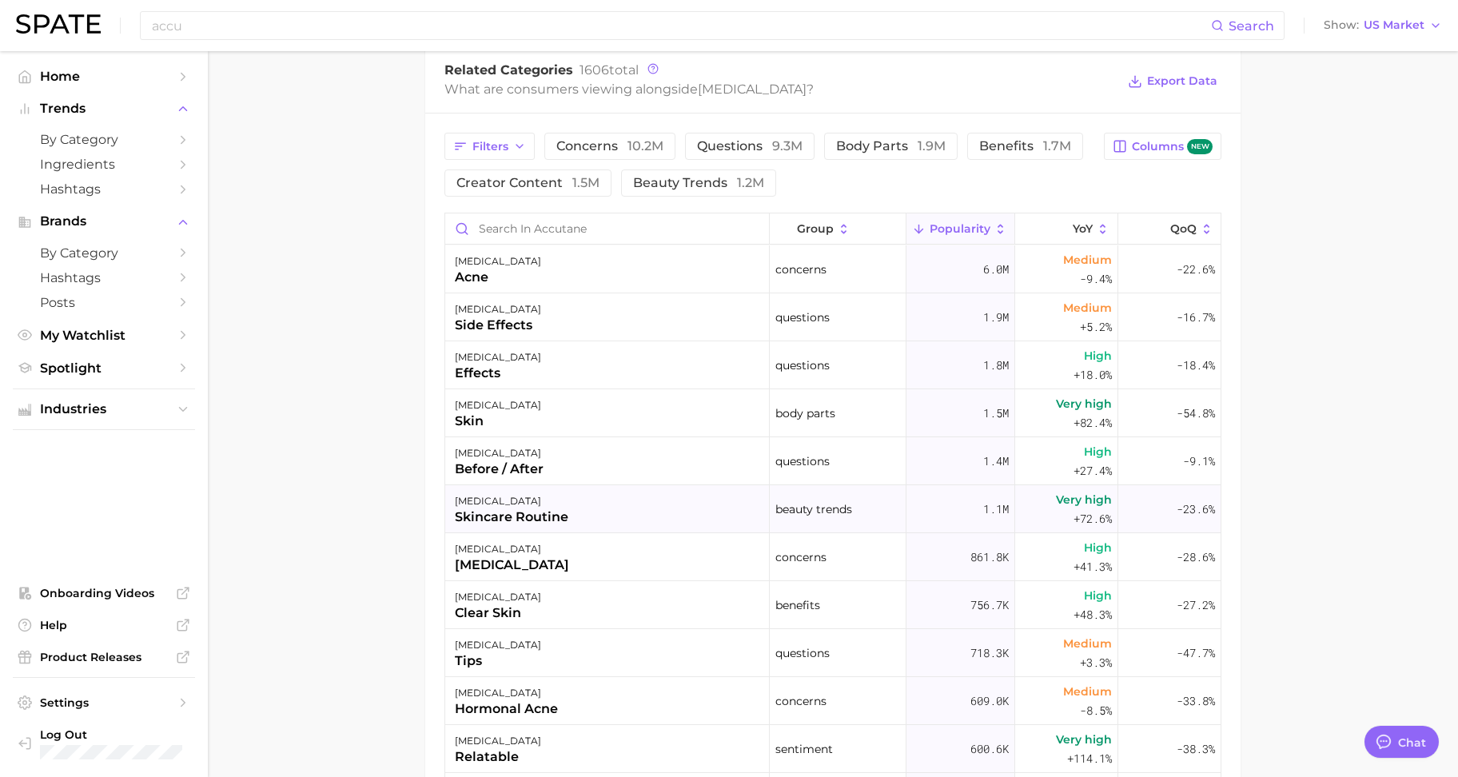
click at [503, 506] on div "[MEDICAL_DATA]" at bounding box center [512, 501] width 114 height 19
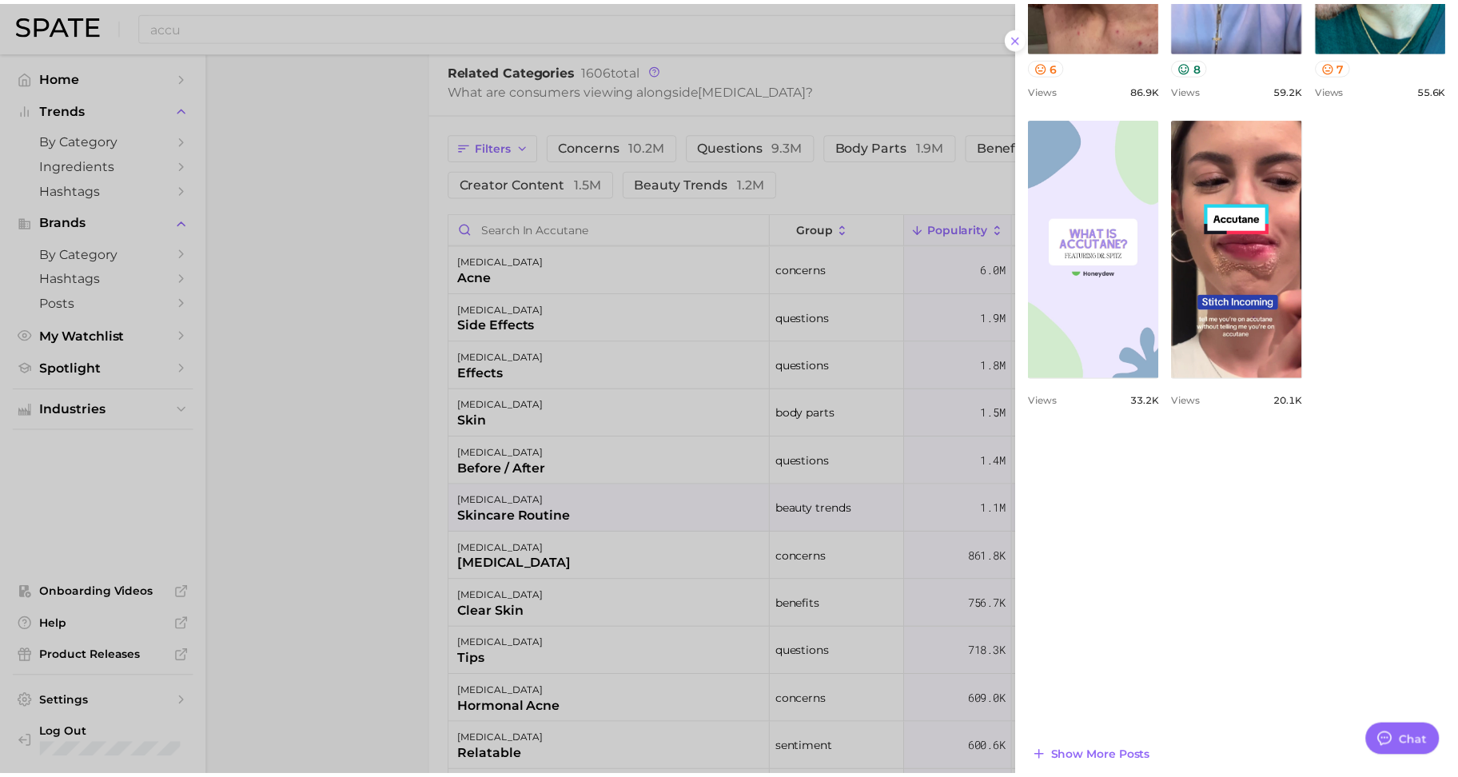
scroll to position [816, 0]
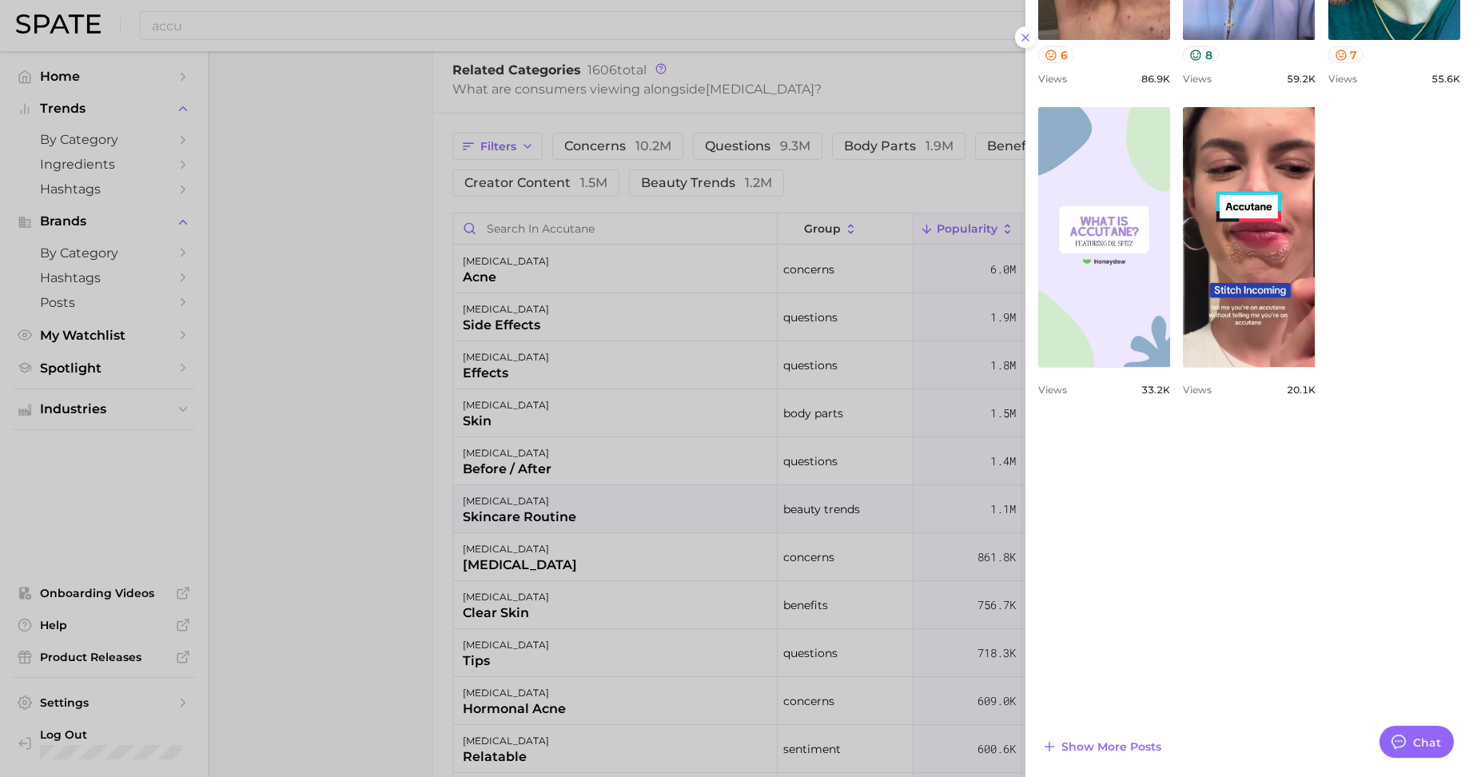
click at [397, 189] on div at bounding box center [736, 388] width 1473 height 777
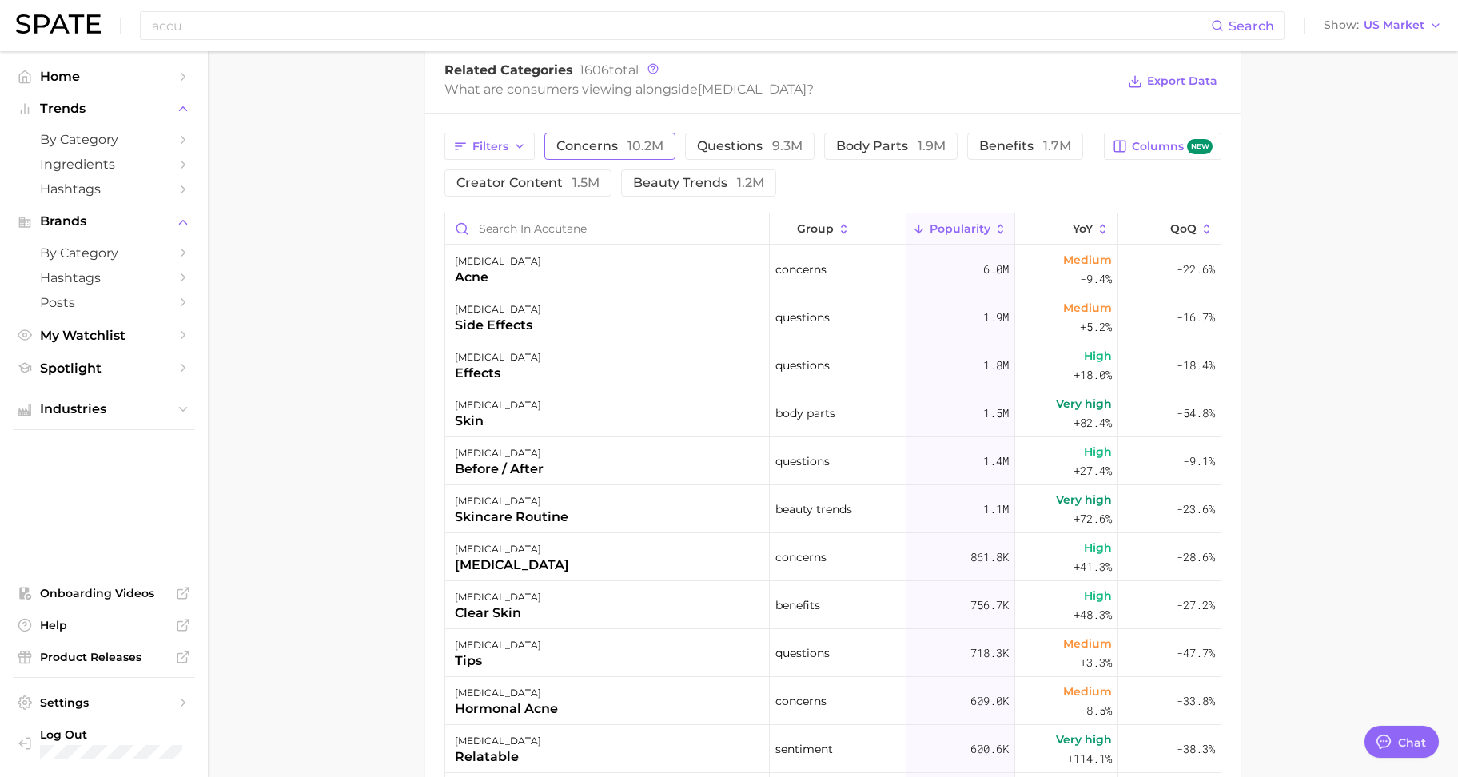
click at [620, 146] on span "concerns 10.2m" at bounding box center [609, 146] width 107 height 13
